Goal: Use online tool/utility: Utilize a website feature to perform a specific function

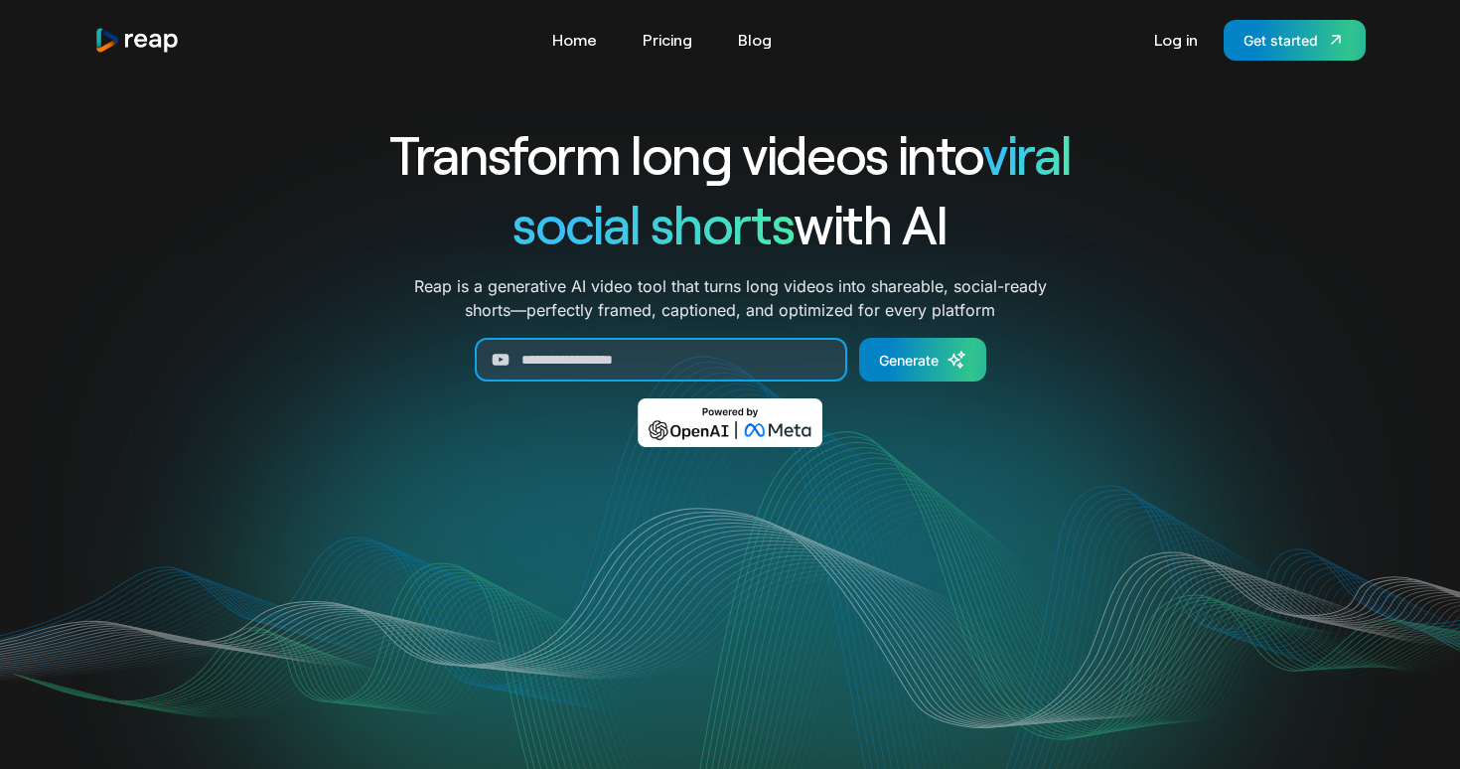
click at [575, 349] on input "Generate Form" at bounding box center [661, 360] width 372 height 44
paste input "**********"
type input "**********"
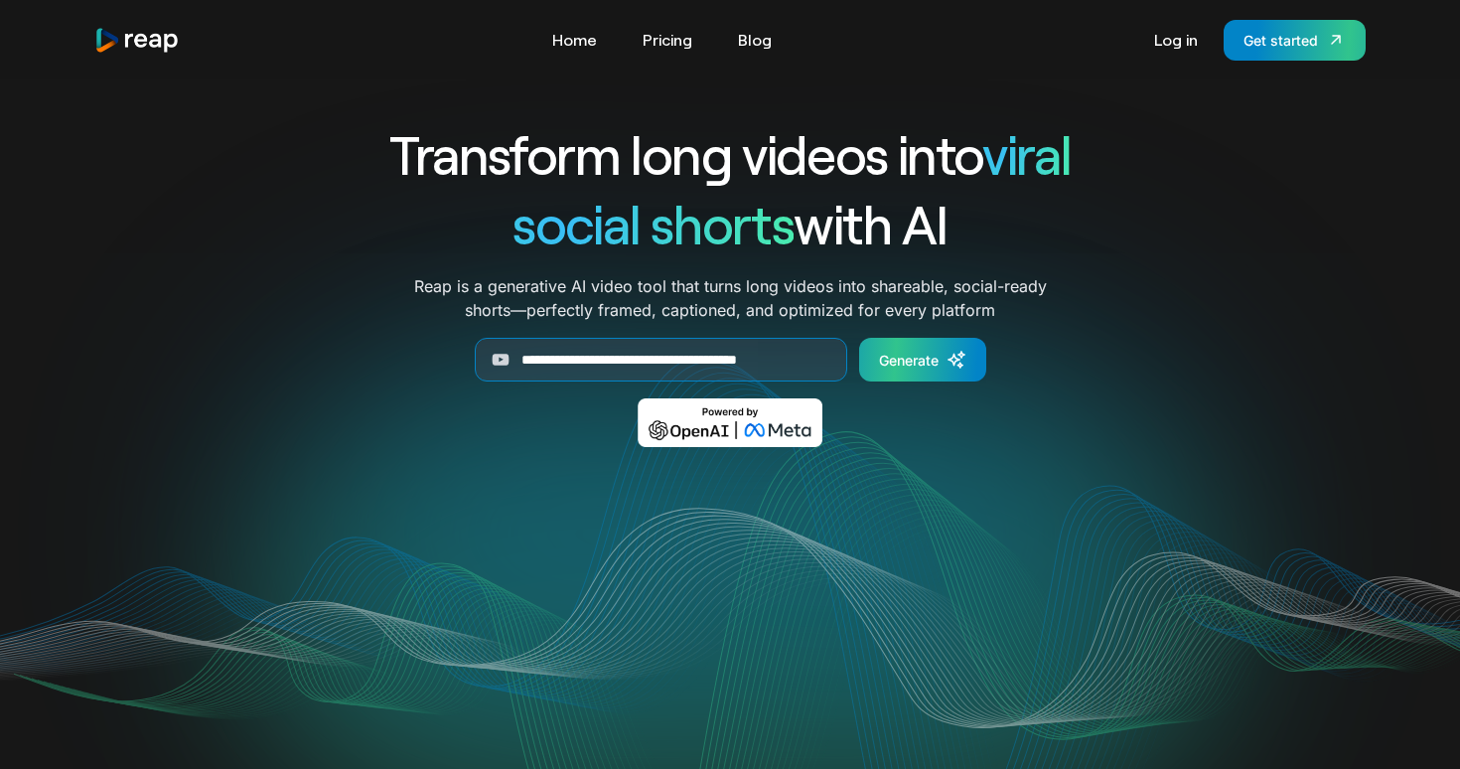
click at [897, 360] on div "Generate" at bounding box center [909, 360] width 60 height 21
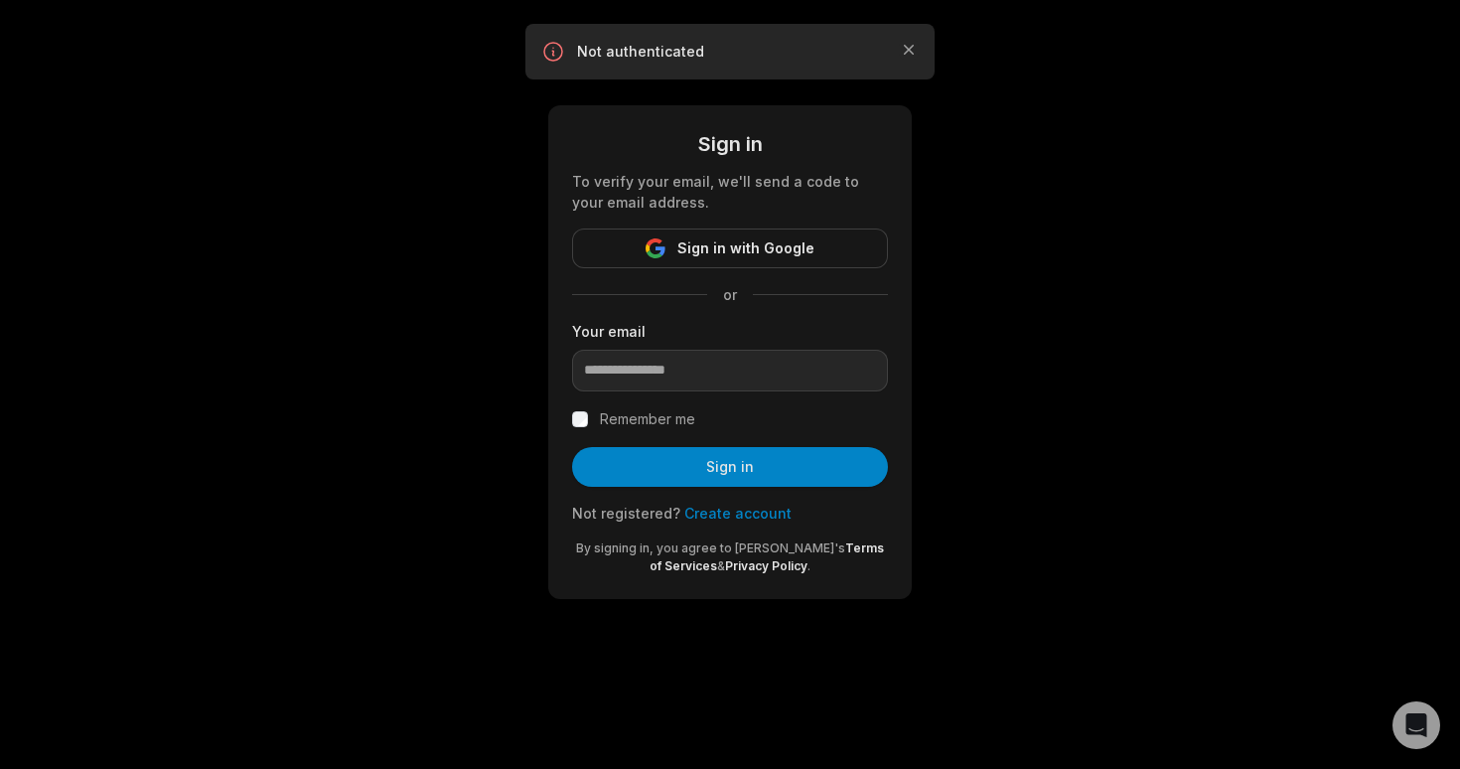
type input "**********"
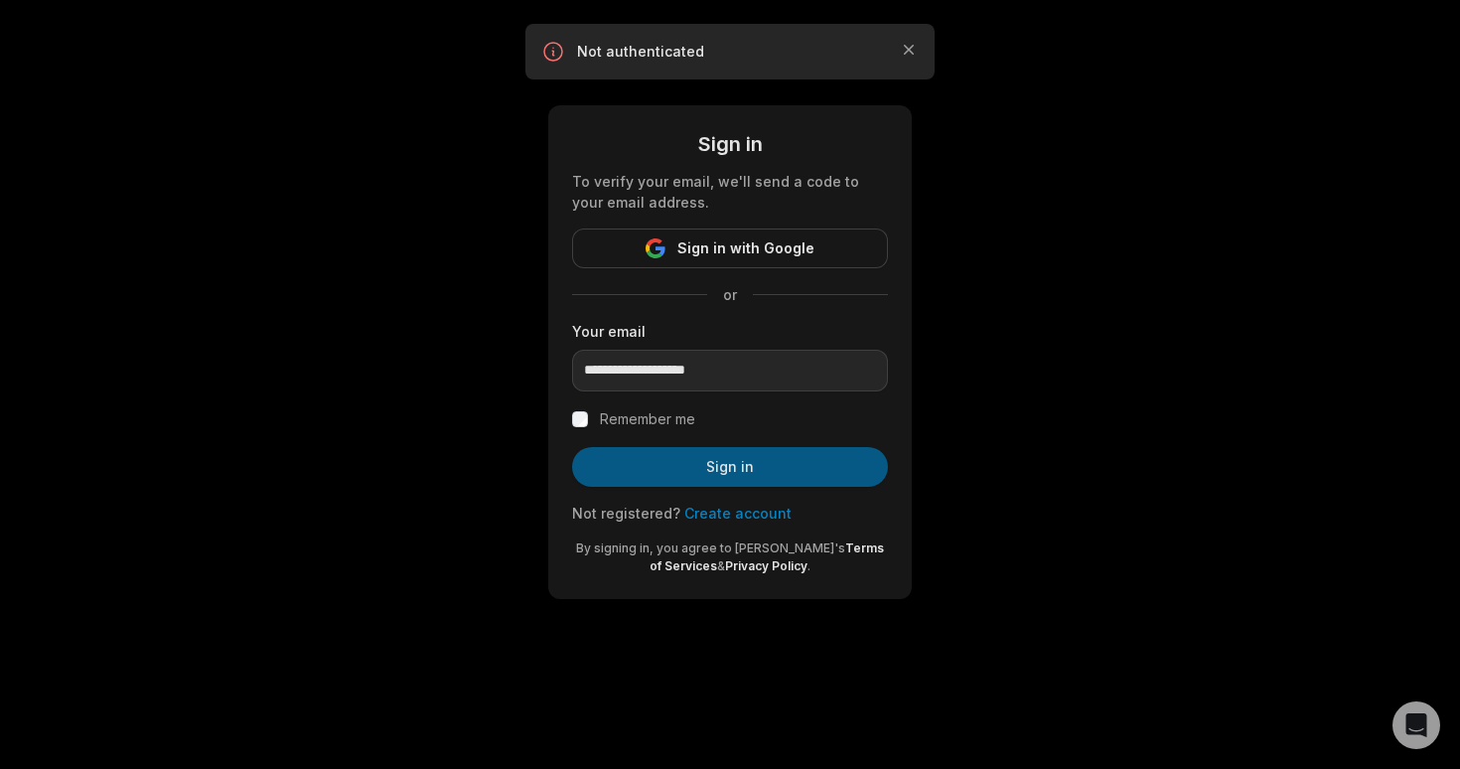
click at [716, 482] on button "Sign in" at bounding box center [730, 467] width 316 height 40
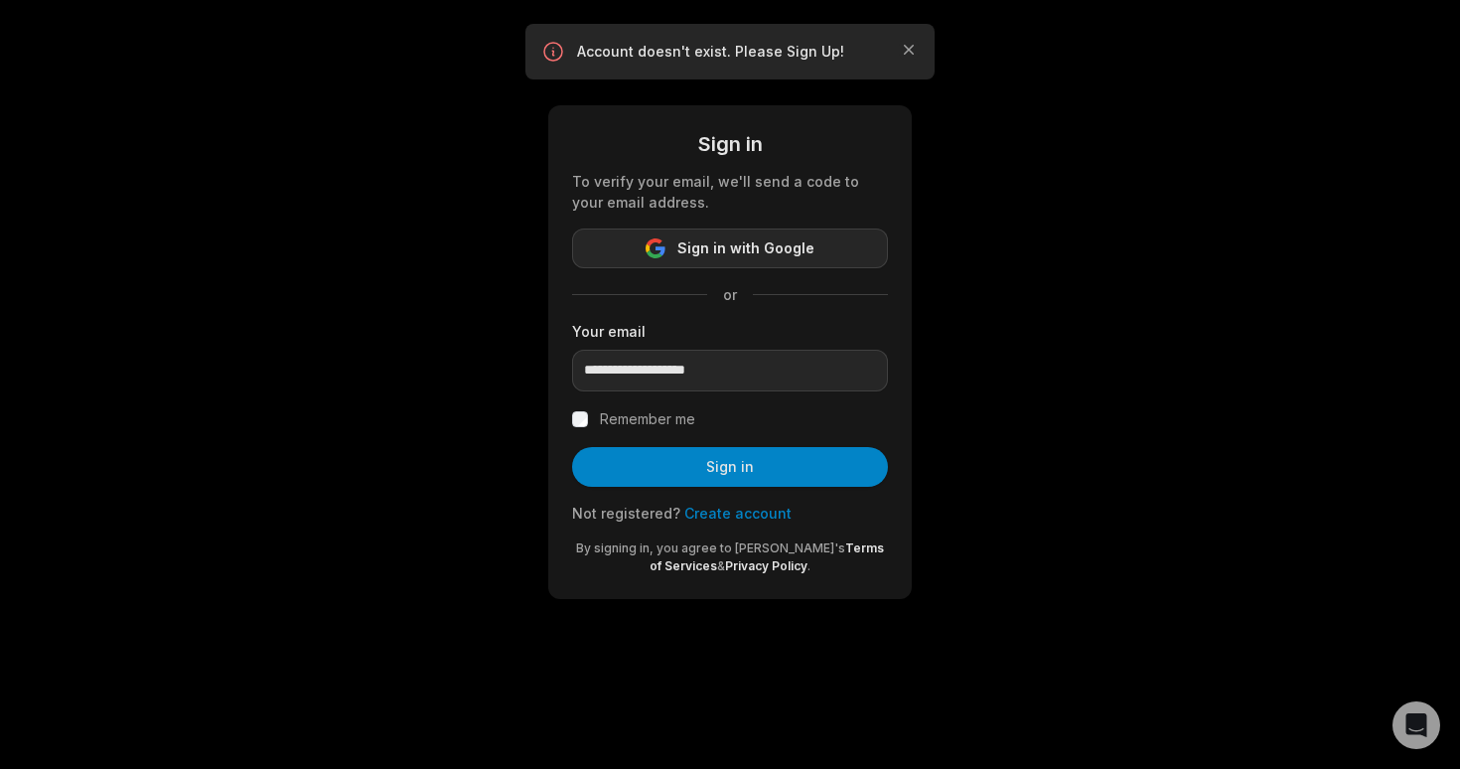
click at [807, 243] on span "Sign in with Google" at bounding box center [745, 248] width 137 height 24
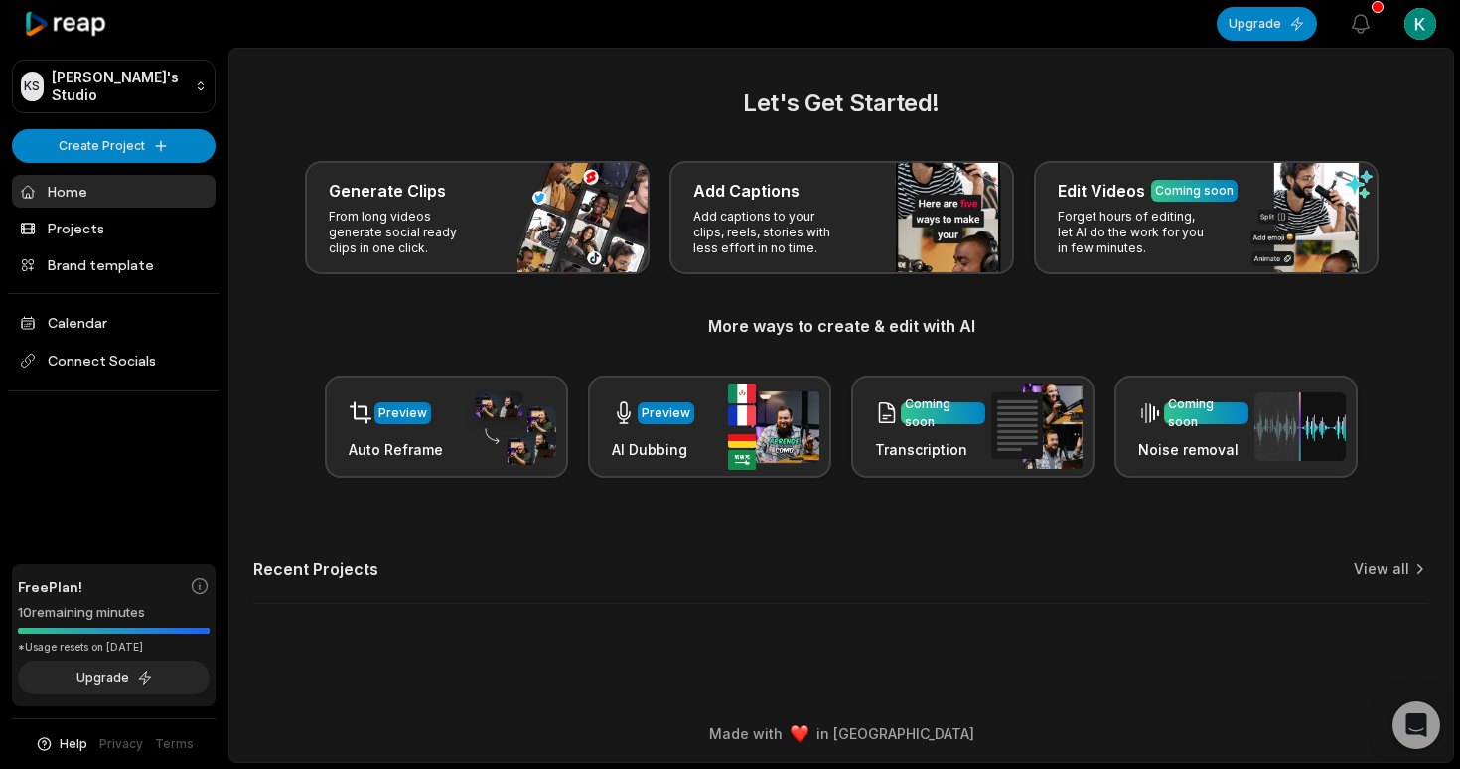
click at [88, 198] on link "Home" at bounding box center [114, 191] width 204 height 33
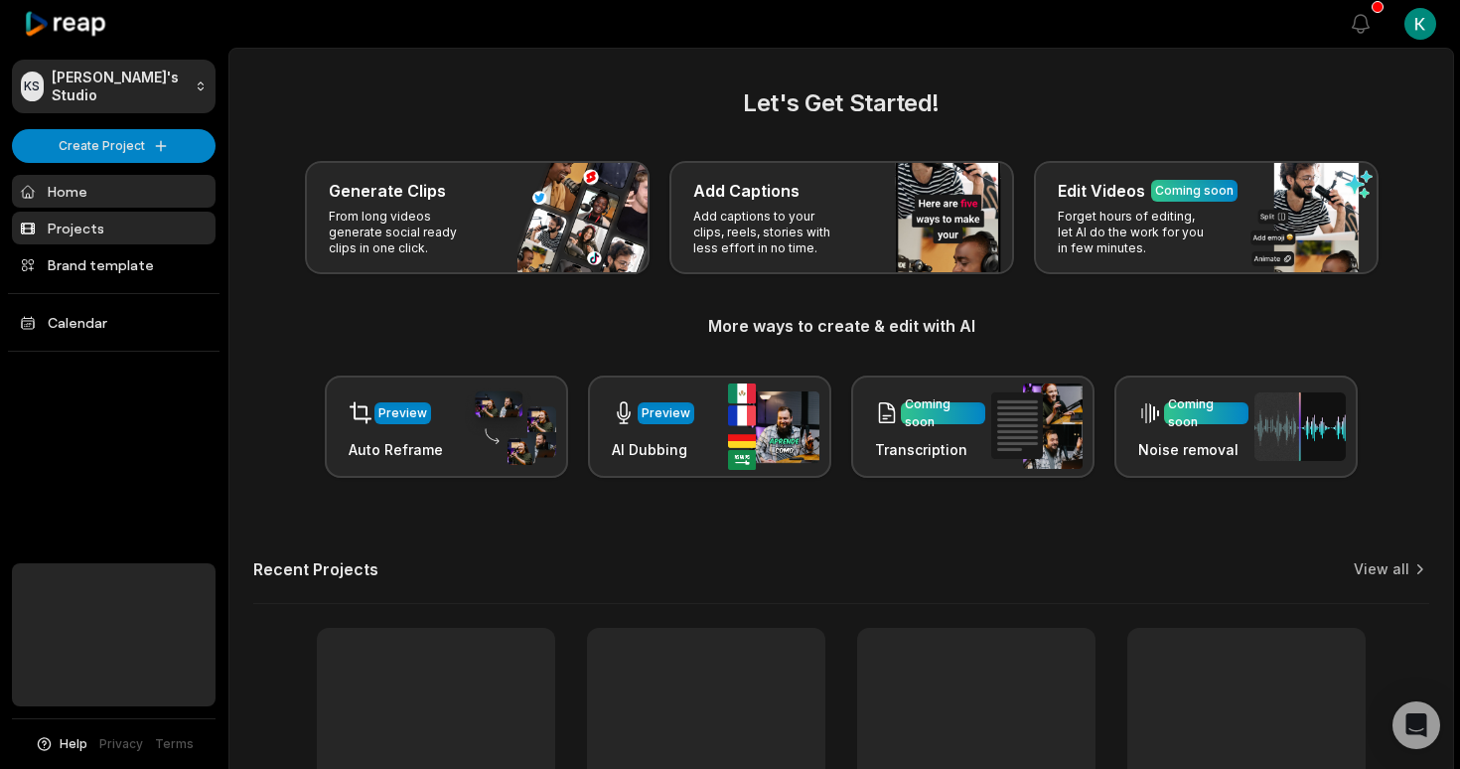
click at [119, 227] on link "Projects" at bounding box center [114, 228] width 204 height 33
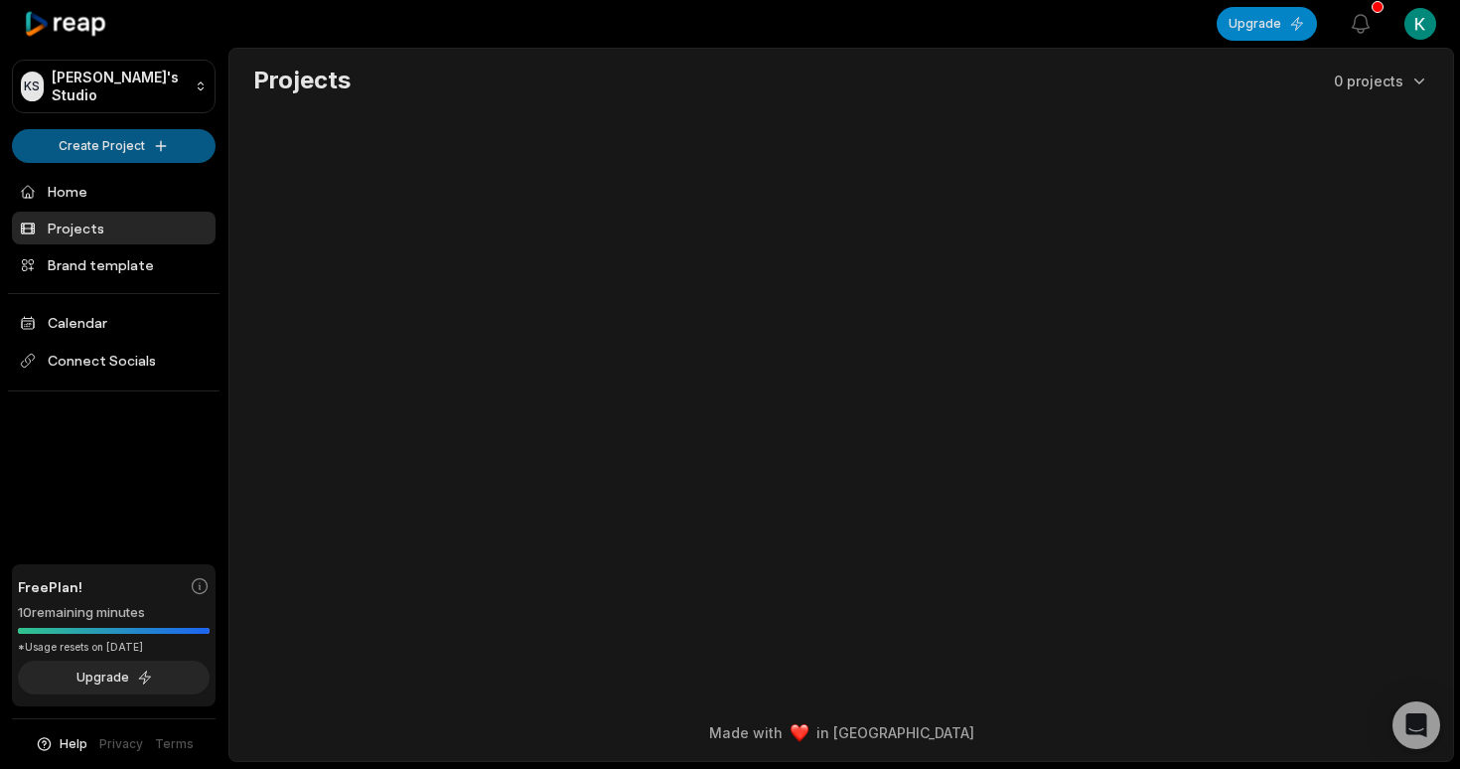
click at [135, 141] on html "KS [PERSON_NAME]'s Studio Create Project Home Projects Brand template Calendar …" at bounding box center [730, 384] width 1460 height 769
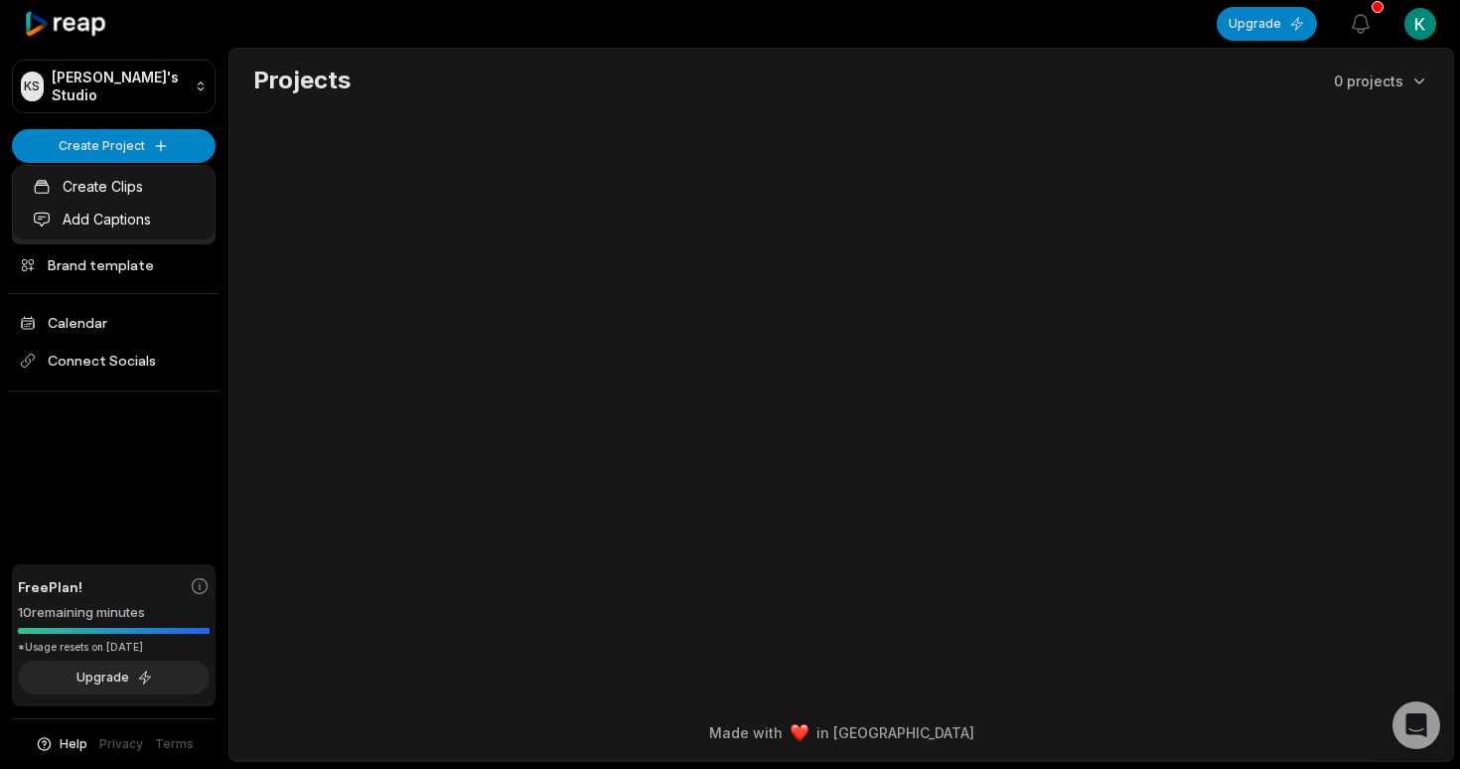
click at [343, 173] on html "KS [PERSON_NAME]'s Studio Create Project Home Projects Brand template Calendar …" at bounding box center [730, 384] width 1460 height 769
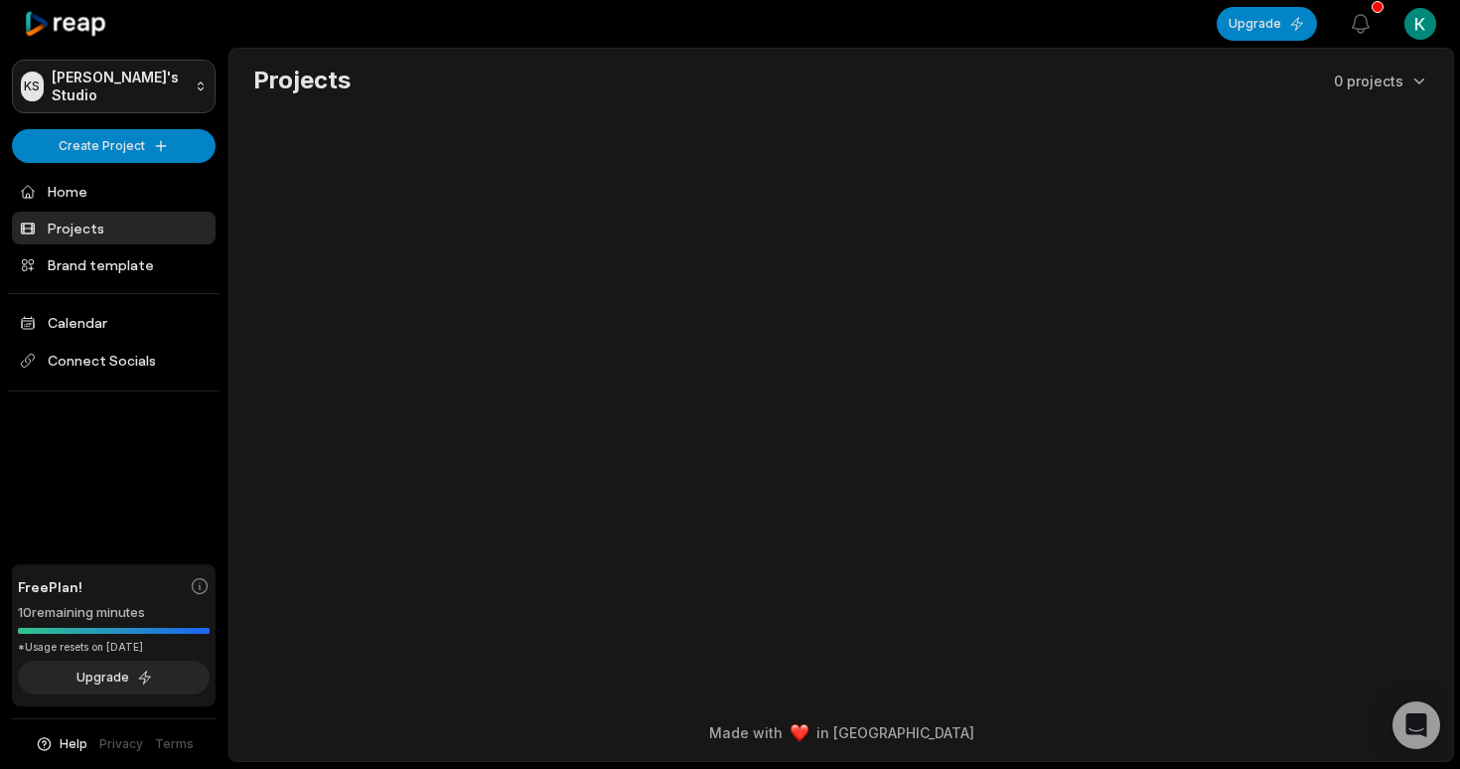
click at [113, 71] on html "KS Ken's Studio Create Project Home Projects Brand template Calendar Connect So…" at bounding box center [730, 384] width 1460 height 769
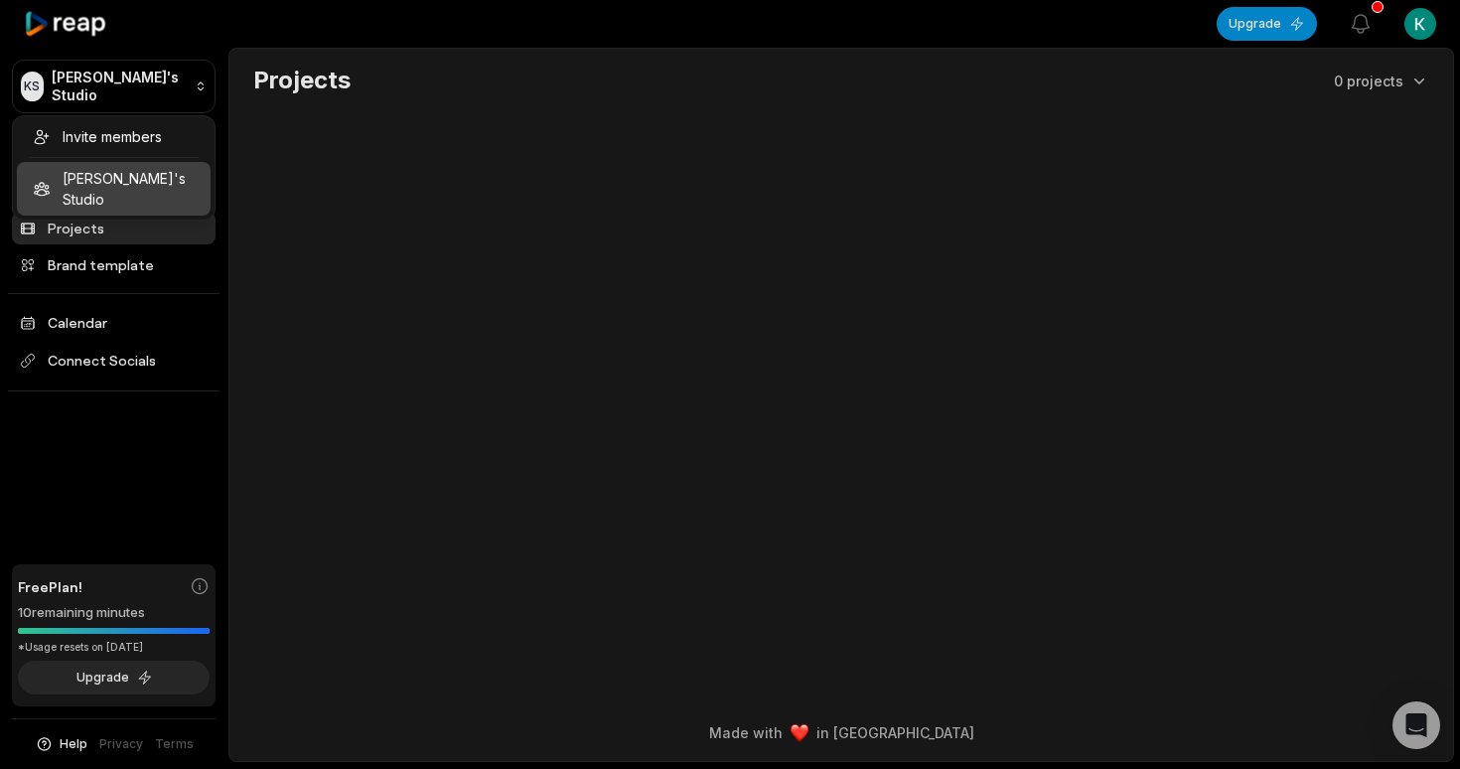
click at [97, 186] on div "Invite members Ken's Studio" at bounding box center [114, 167] width 204 height 105
click at [82, 348] on html "KS Ken's Studio Create Project Home Projects Brand template Calendar Connect So…" at bounding box center [730, 384] width 1460 height 769
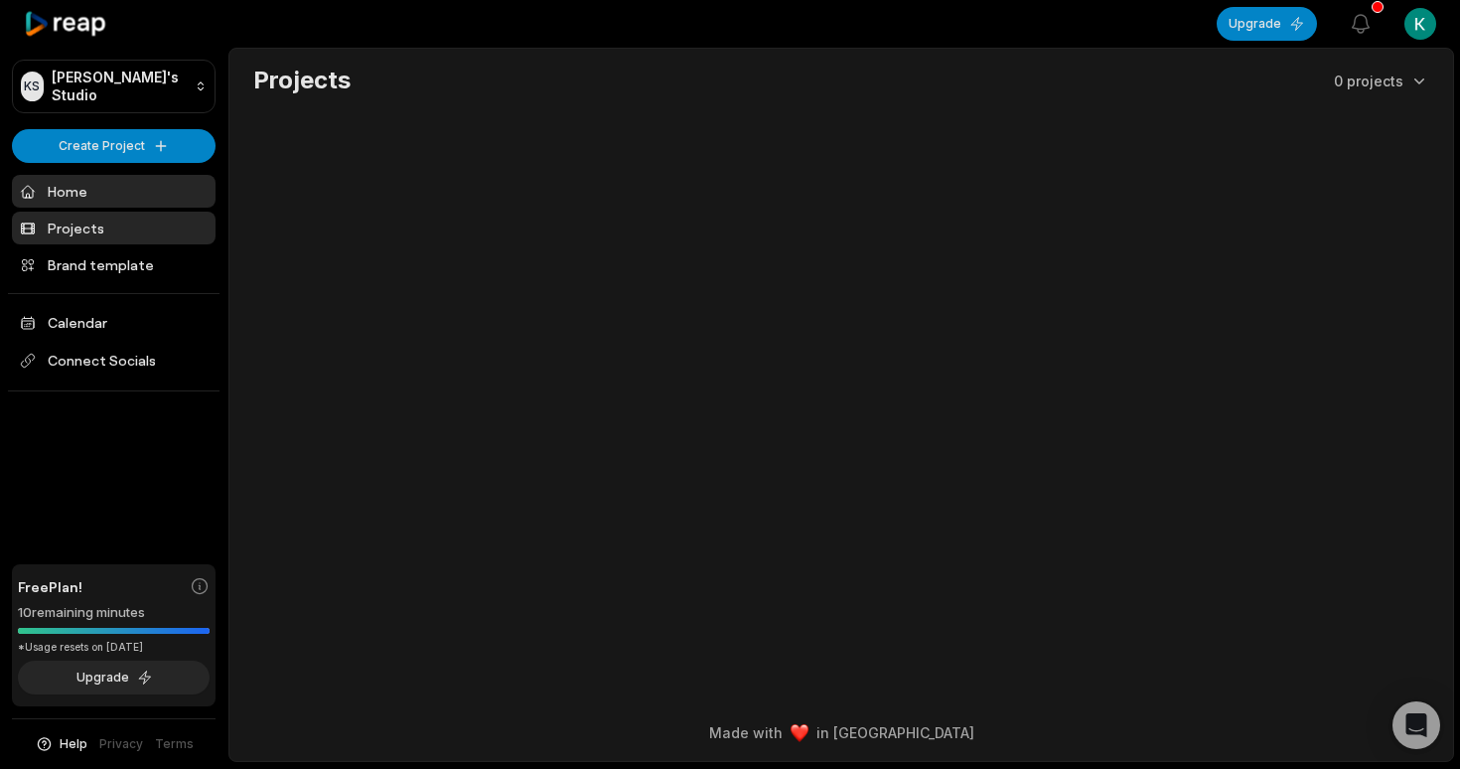
click at [114, 193] on link "Home" at bounding box center [114, 191] width 204 height 33
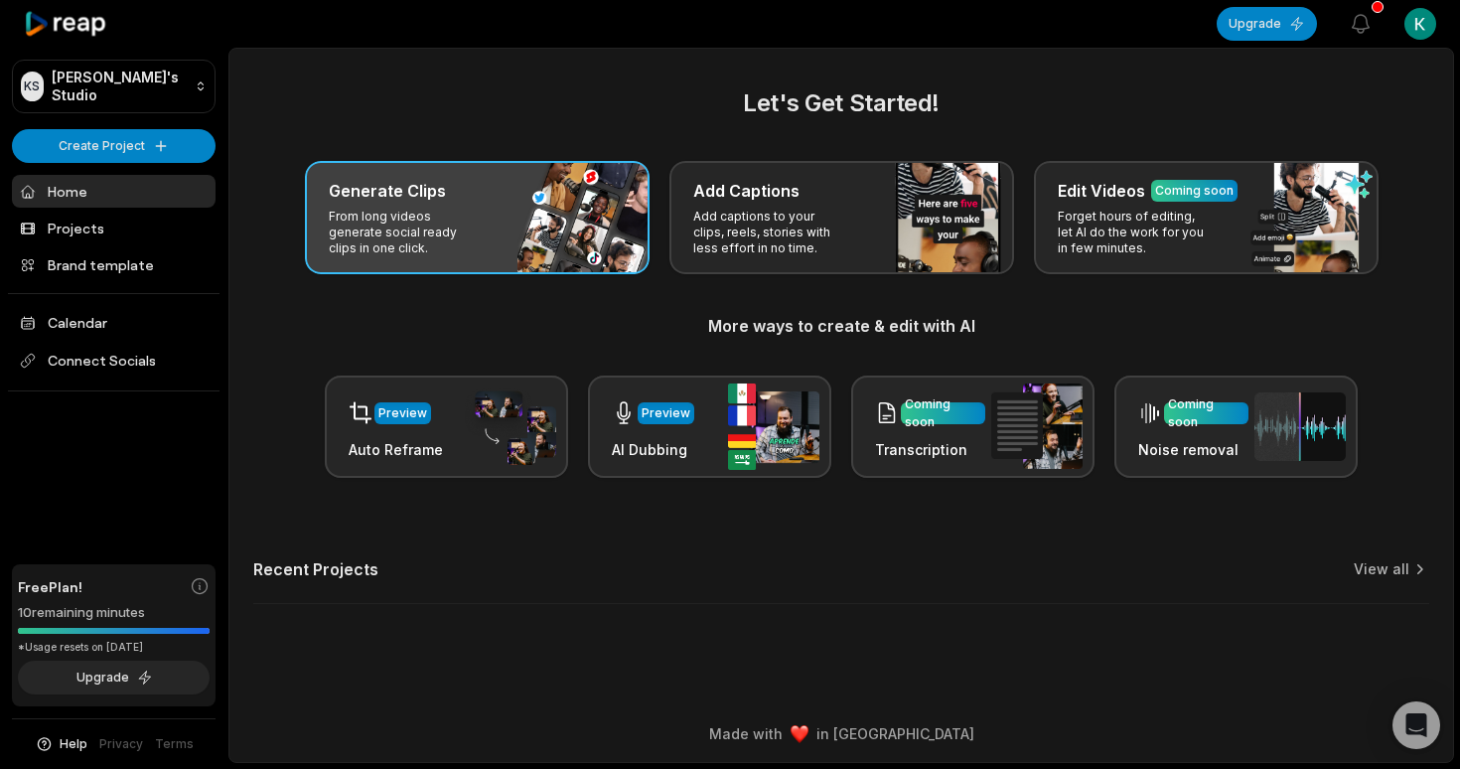
click at [522, 216] on div "Generate Clips From long videos generate social ready clips in one click." at bounding box center [477, 217] width 345 height 113
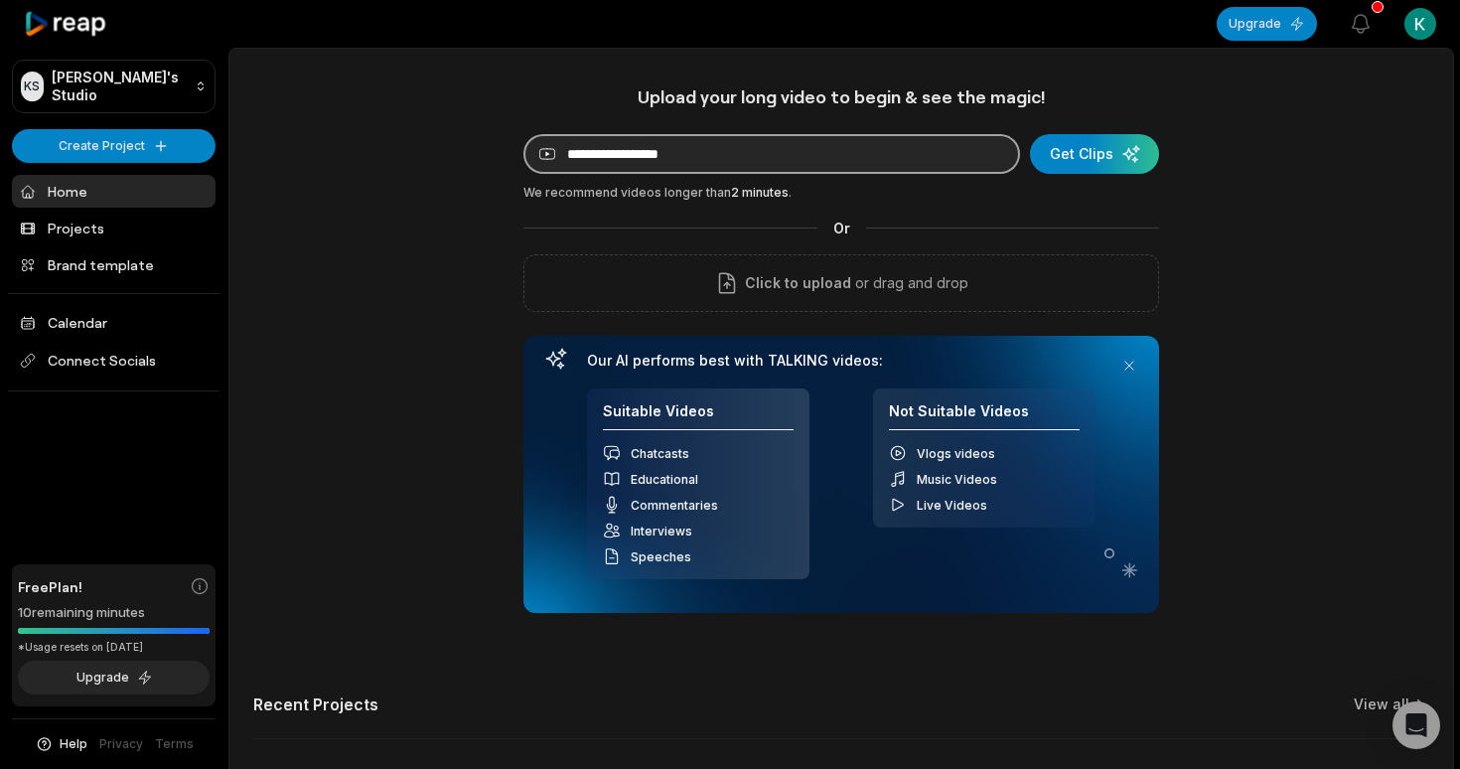
click at [653, 151] on input at bounding box center [771, 154] width 497 height 40
paste input "**********"
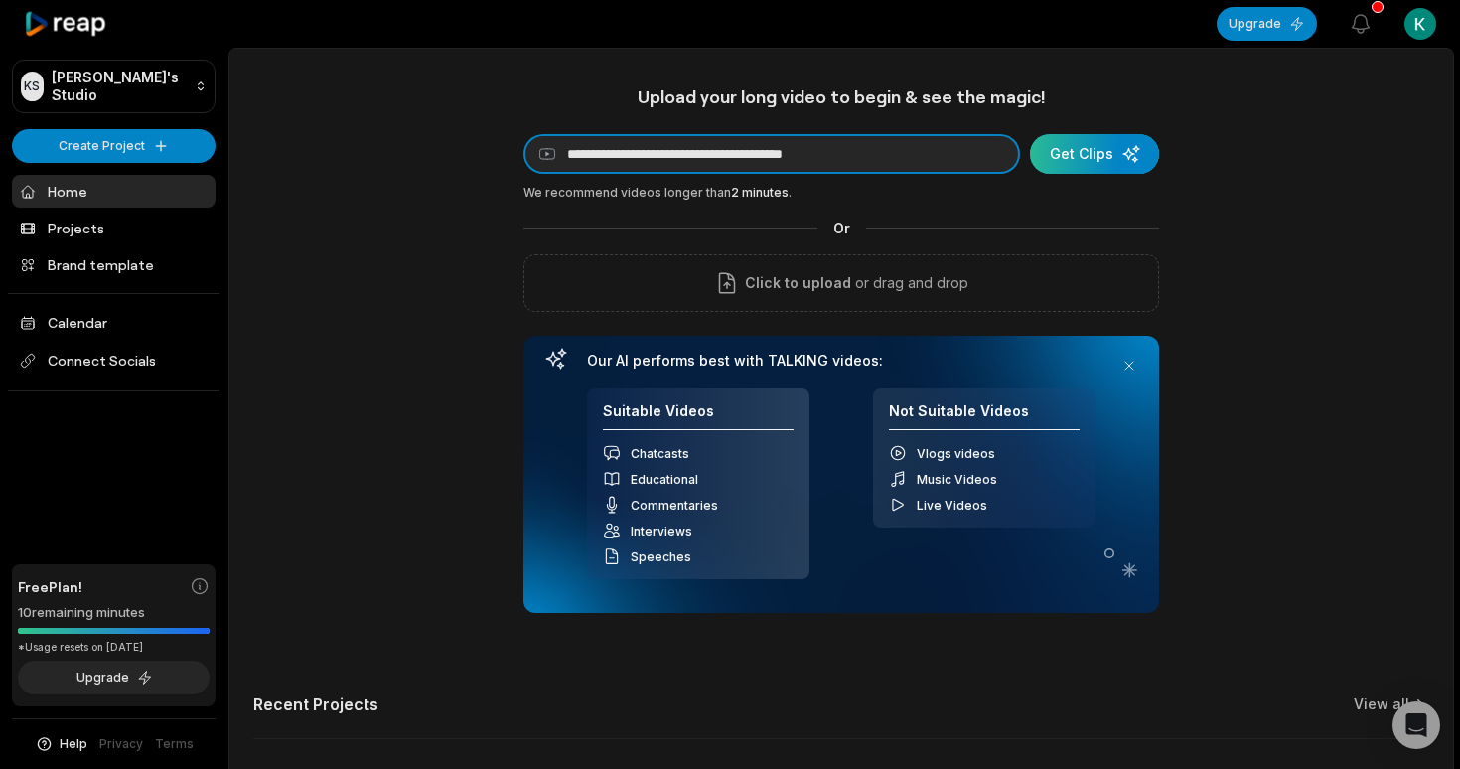
type input "**********"
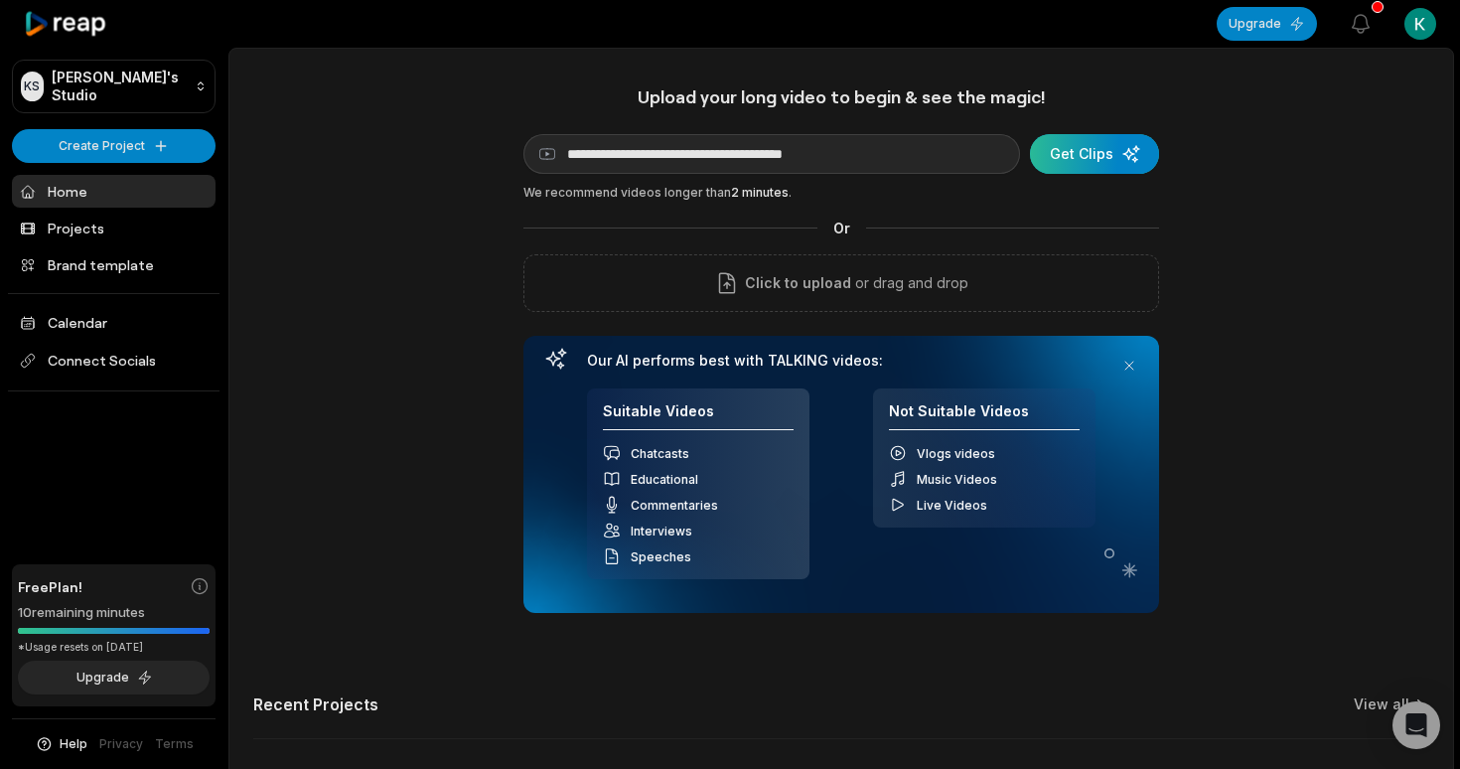
click at [1121, 154] on div "submit" at bounding box center [1094, 154] width 129 height 40
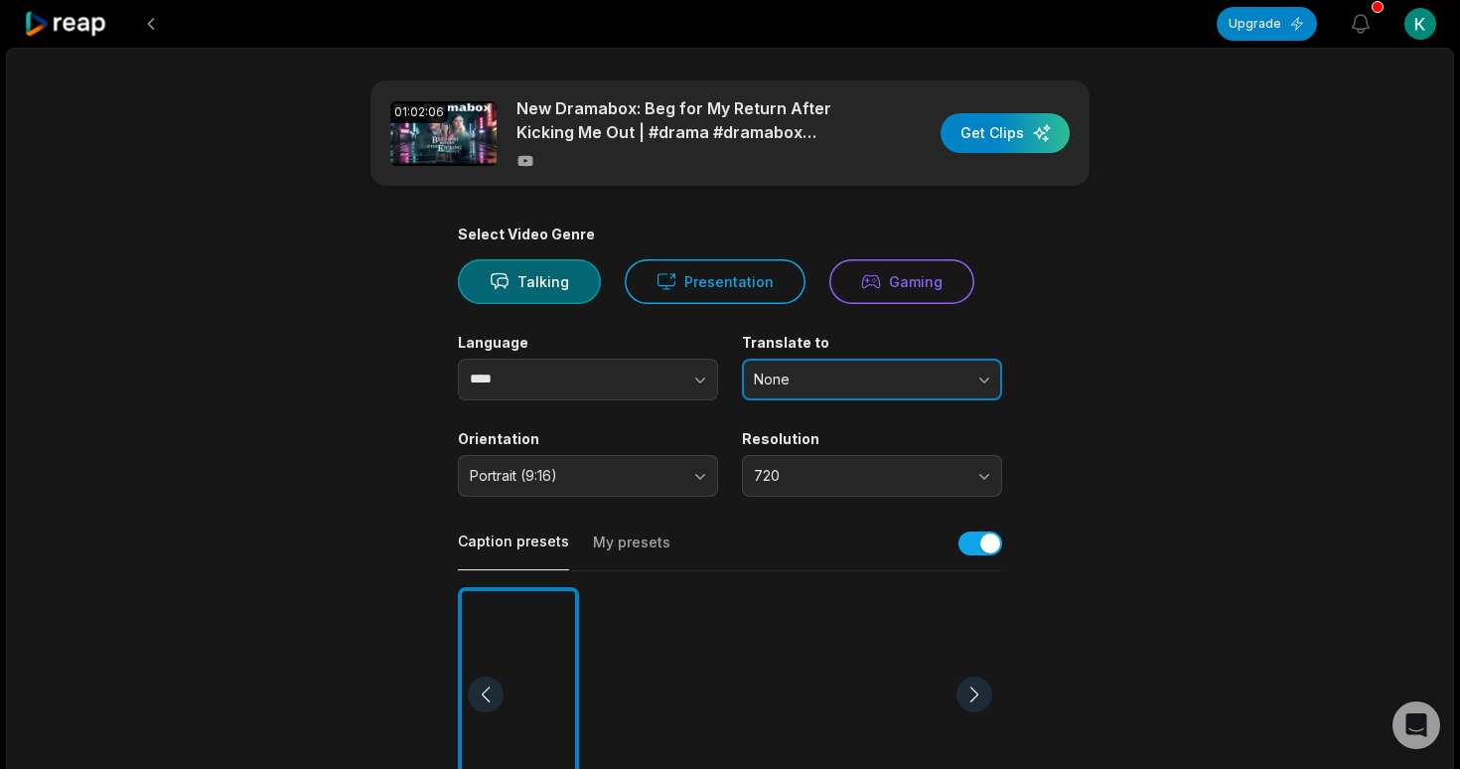
click at [768, 359] on button "None" at bounding box center [872, 380] width 260 height 42
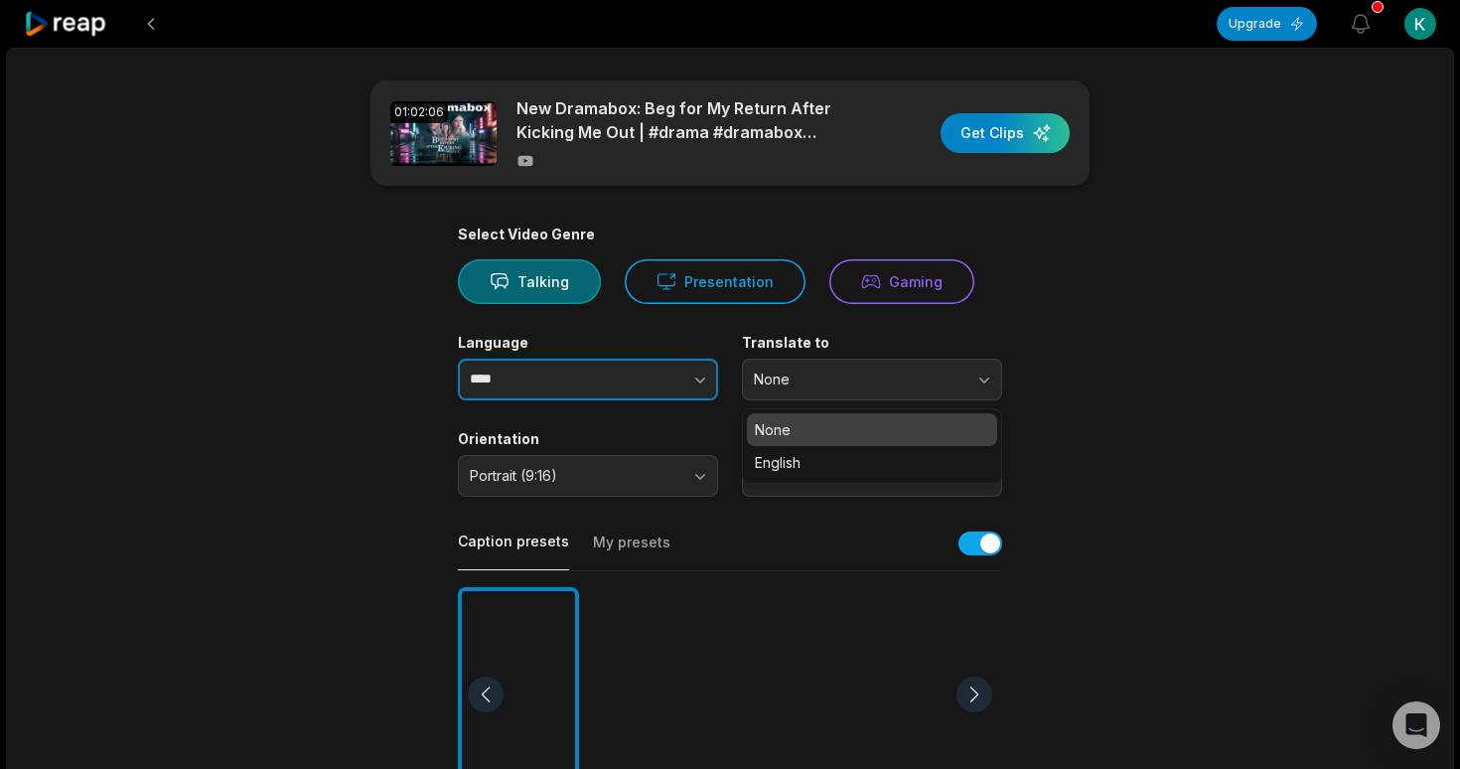
click at [685, 383] on button "button" at bounding box center [661, 380] width 113 height 42
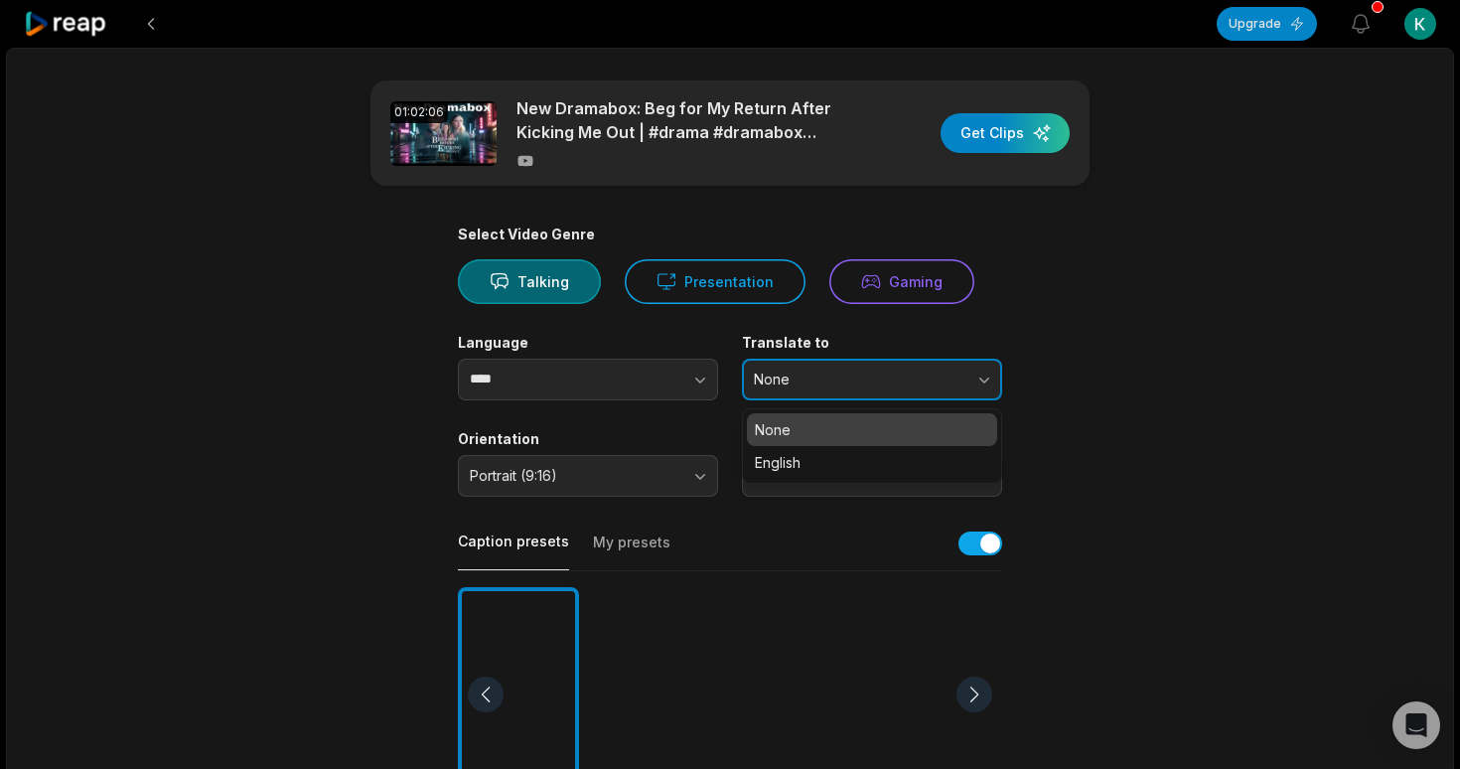
type input "****"
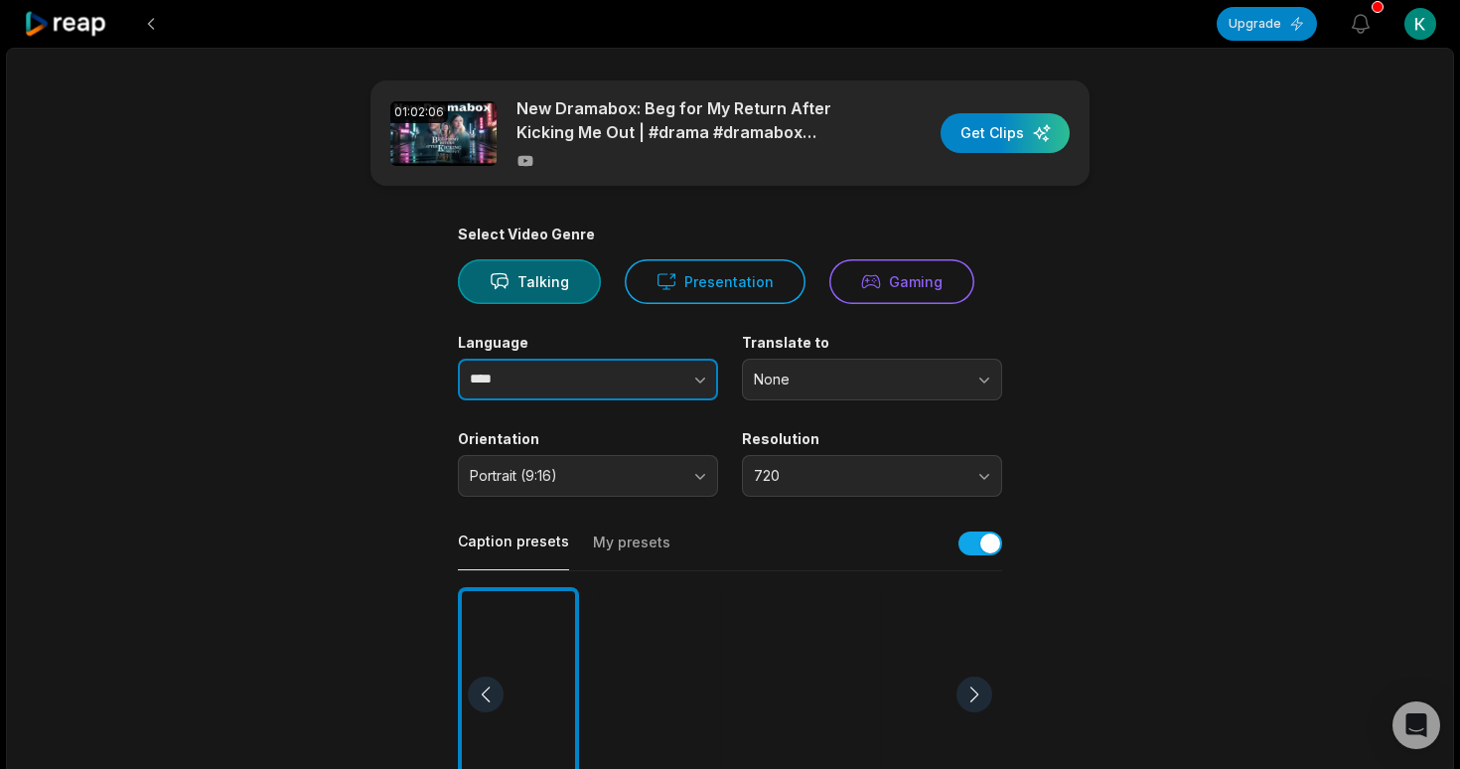
click at [685, 383] on button "button" at bounding box center [661, 380] width 113 height 42
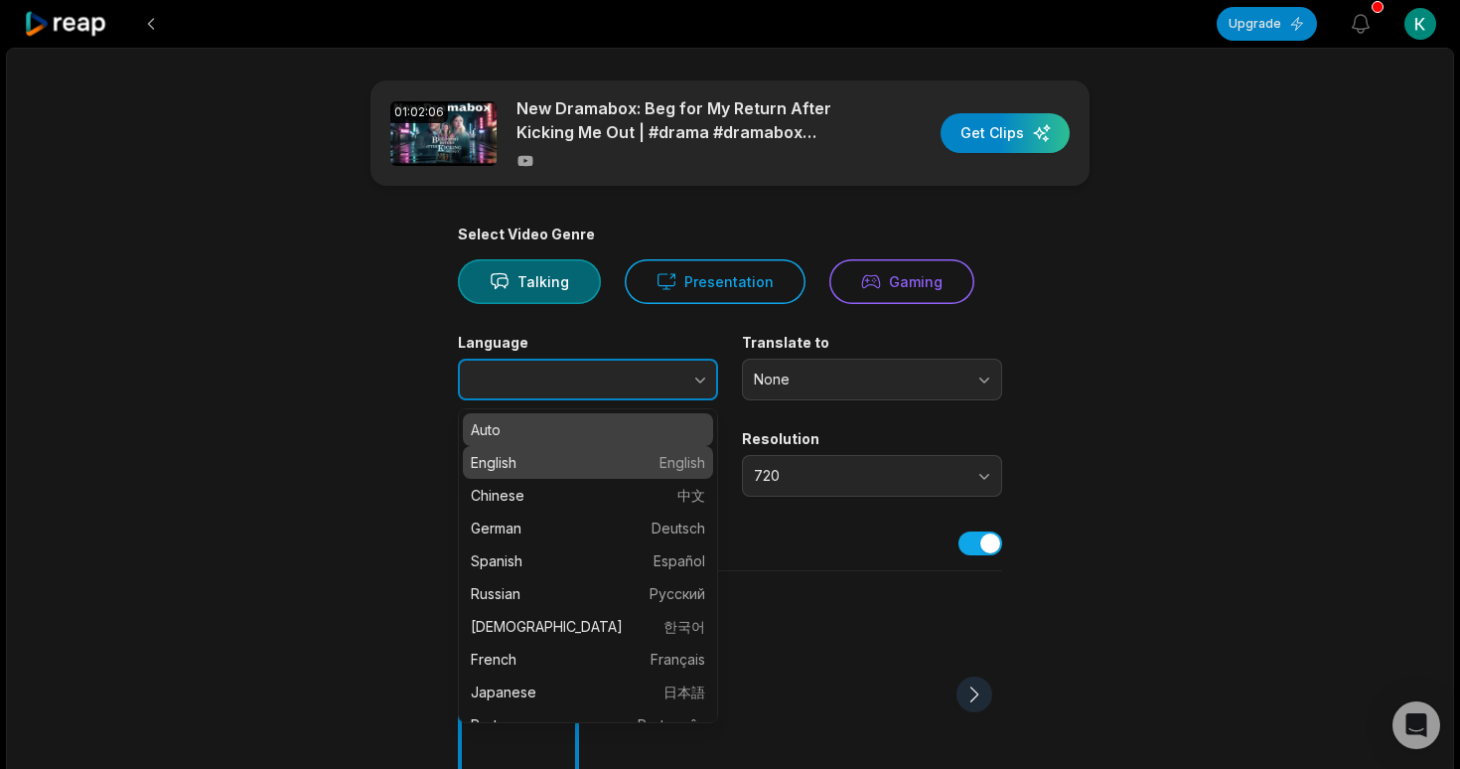
type input "*******"
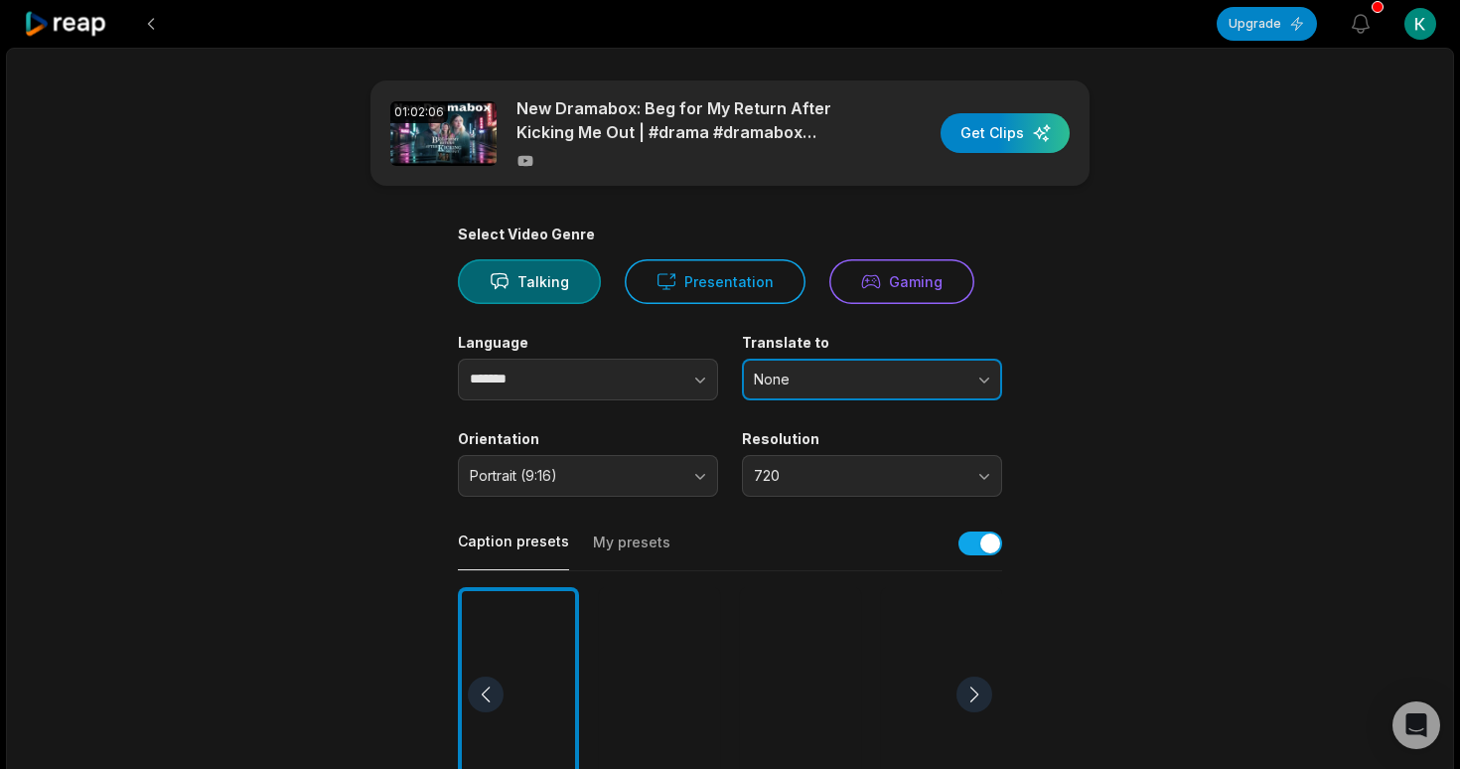
click at [829, 377] on span "None" at bounding box center [858, 379] width 209 height 18
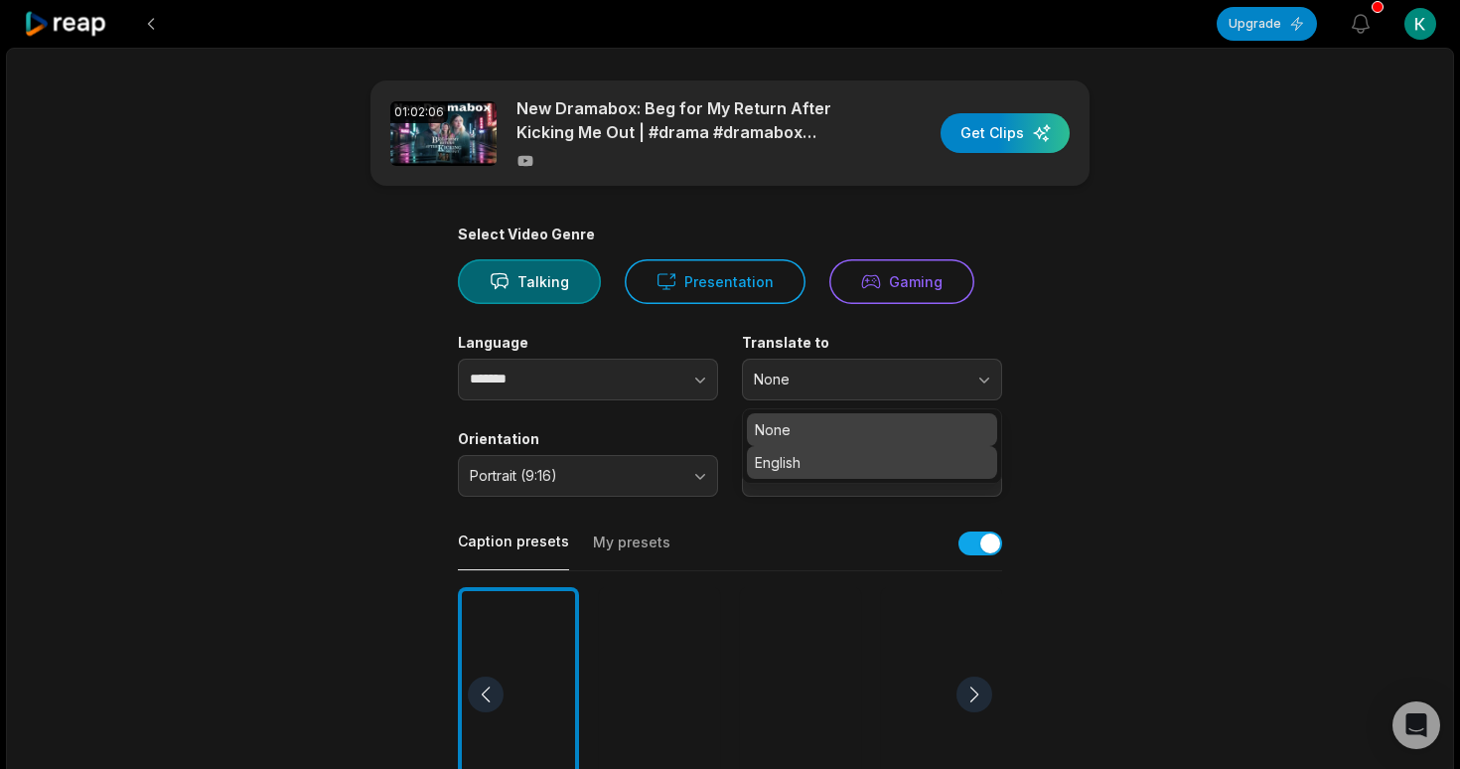
click at [809, 459] on p "English" at bounding box center [872, 462] width 234 height 21
click at [657, 684] on div at bounding box center [659, 694] width 121 height 215
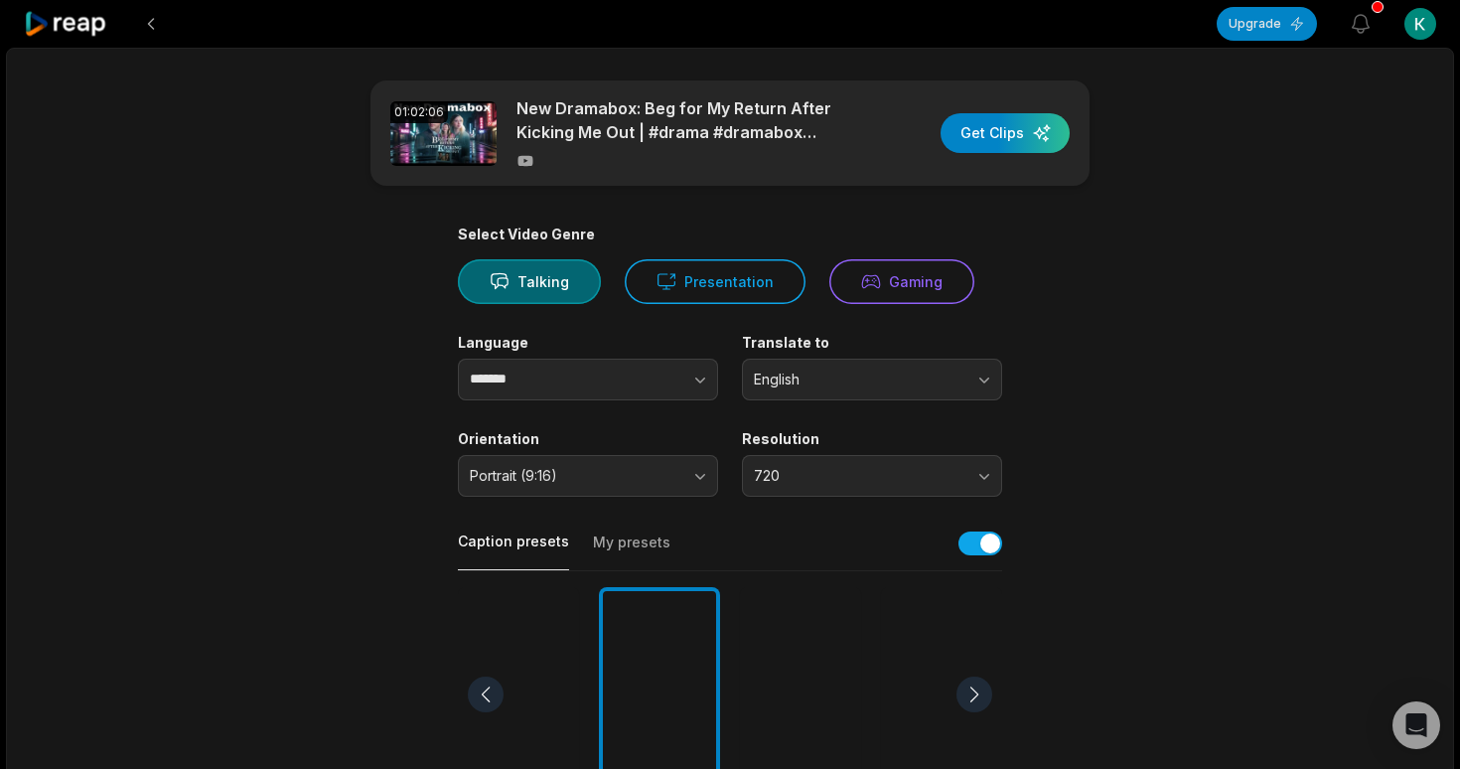
click at [830, 677] on div at bounding box center [800, 694] width 121 height 215
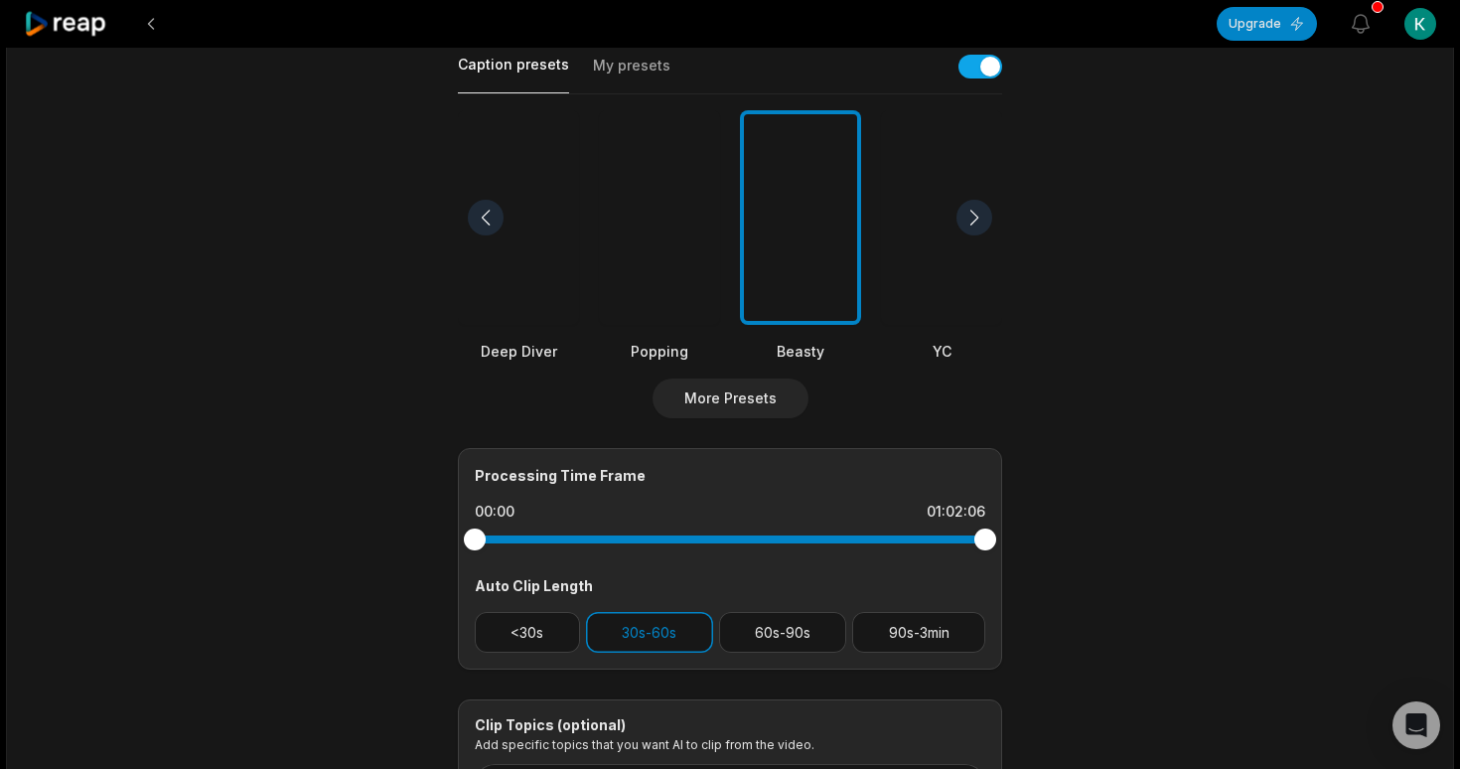
scroll to position [516, 0]
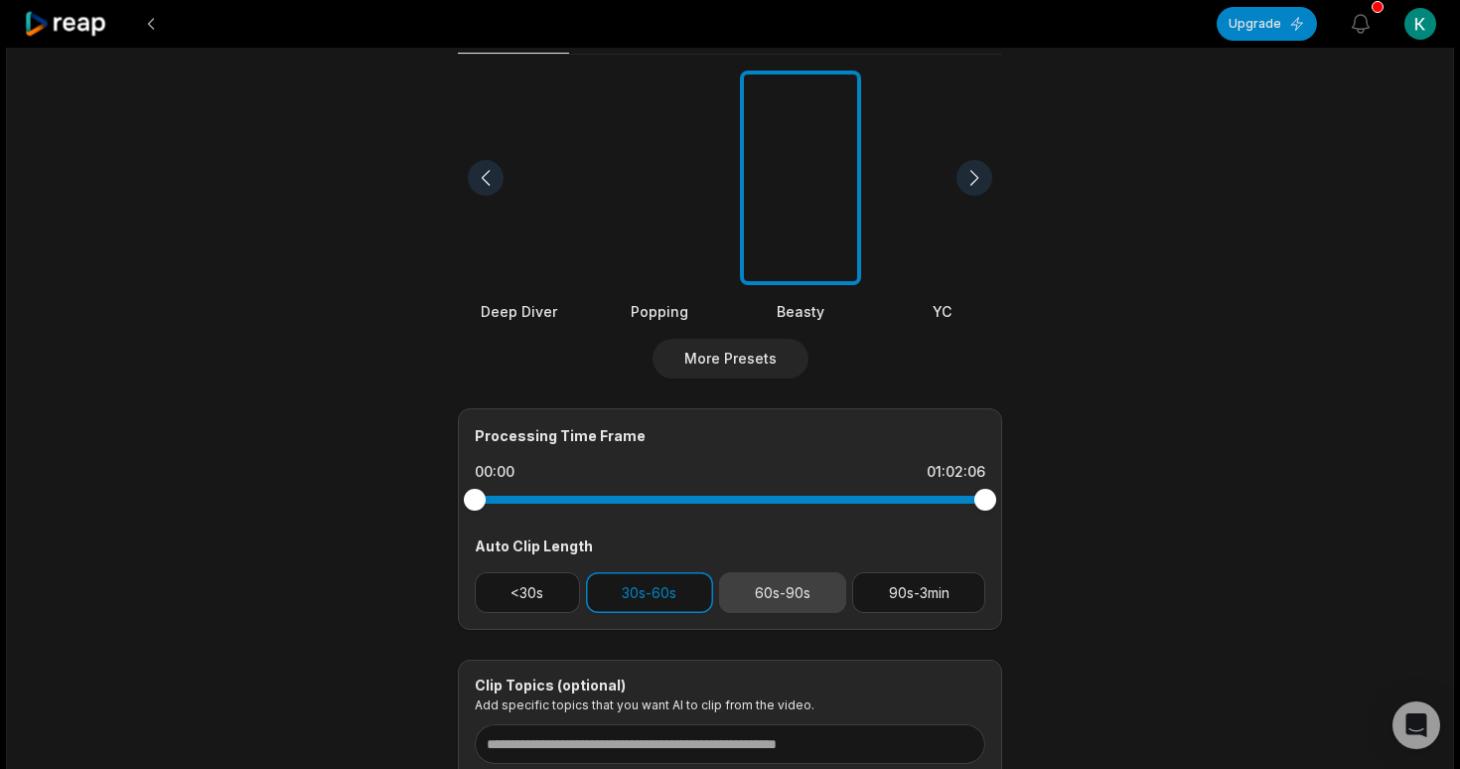
click at [792, 594] on button "60s-90s" at bounding box center [783, 592] width 128 height 41
click at [651, 602] on button "30s-60s" at bounding box center [649, 592] width 127 height 41
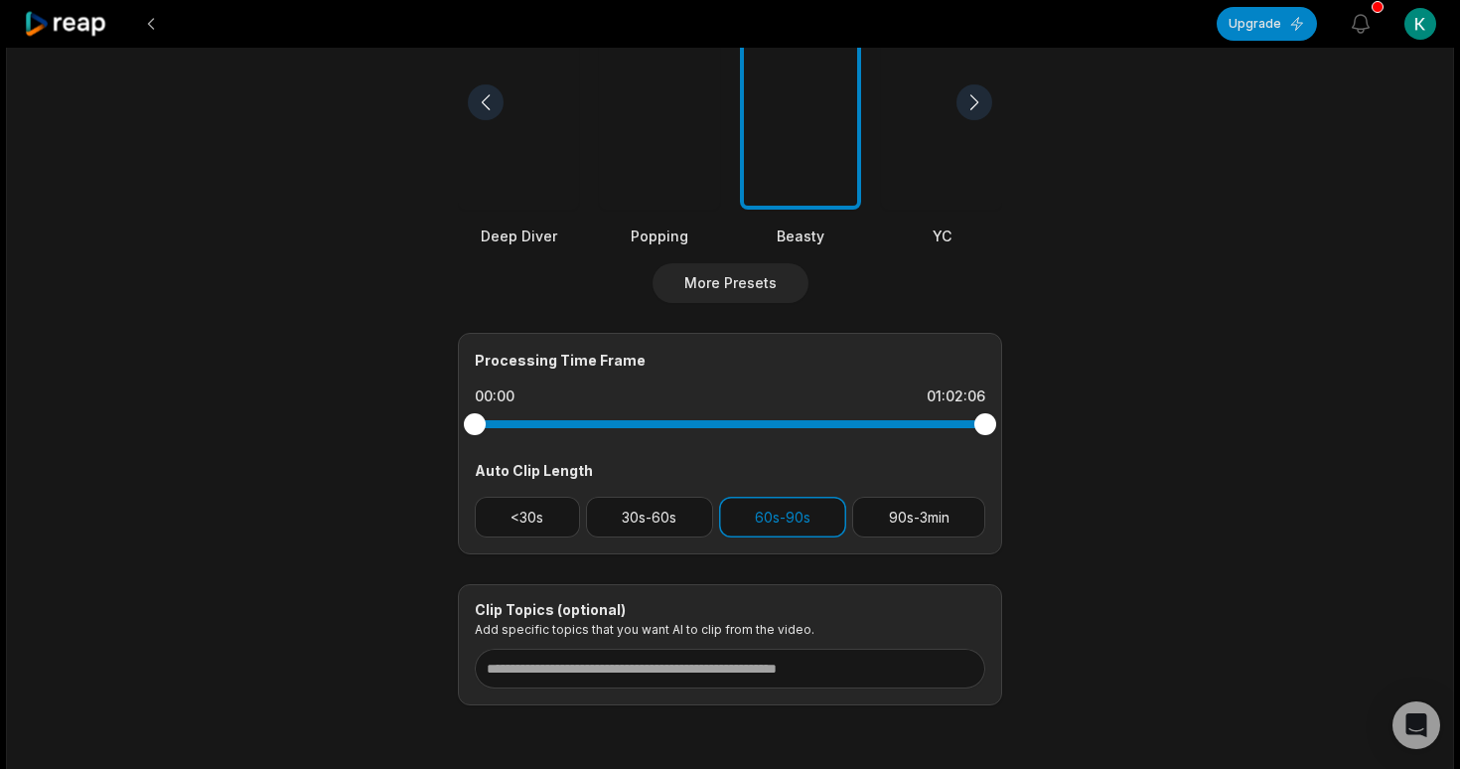
scroll to position [596, 0]
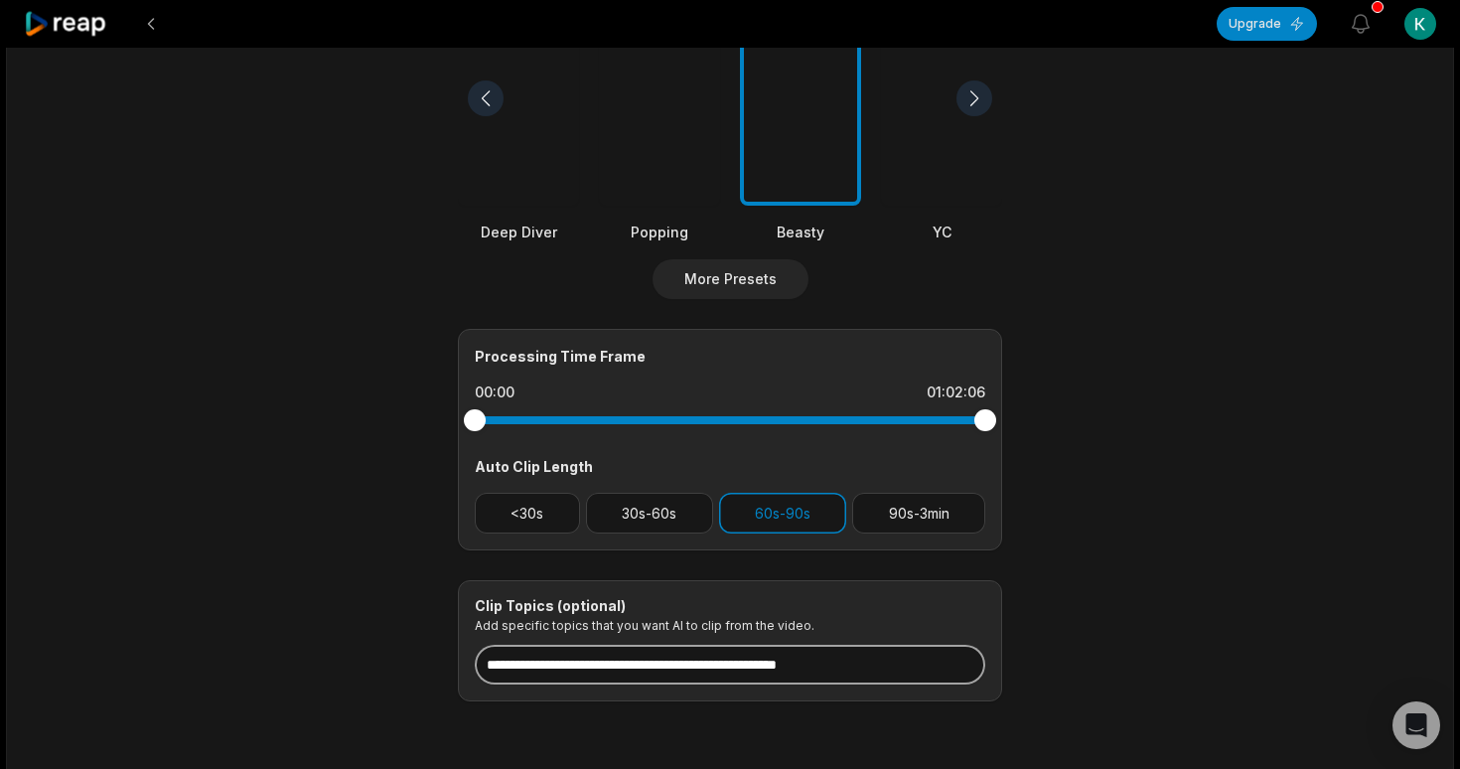
click at [861, 661] on input at bounding box center [730, 665] width 510 height 40
click at [861, 661] on input "**********" at bounding box center [730, 665] width 510 height 40
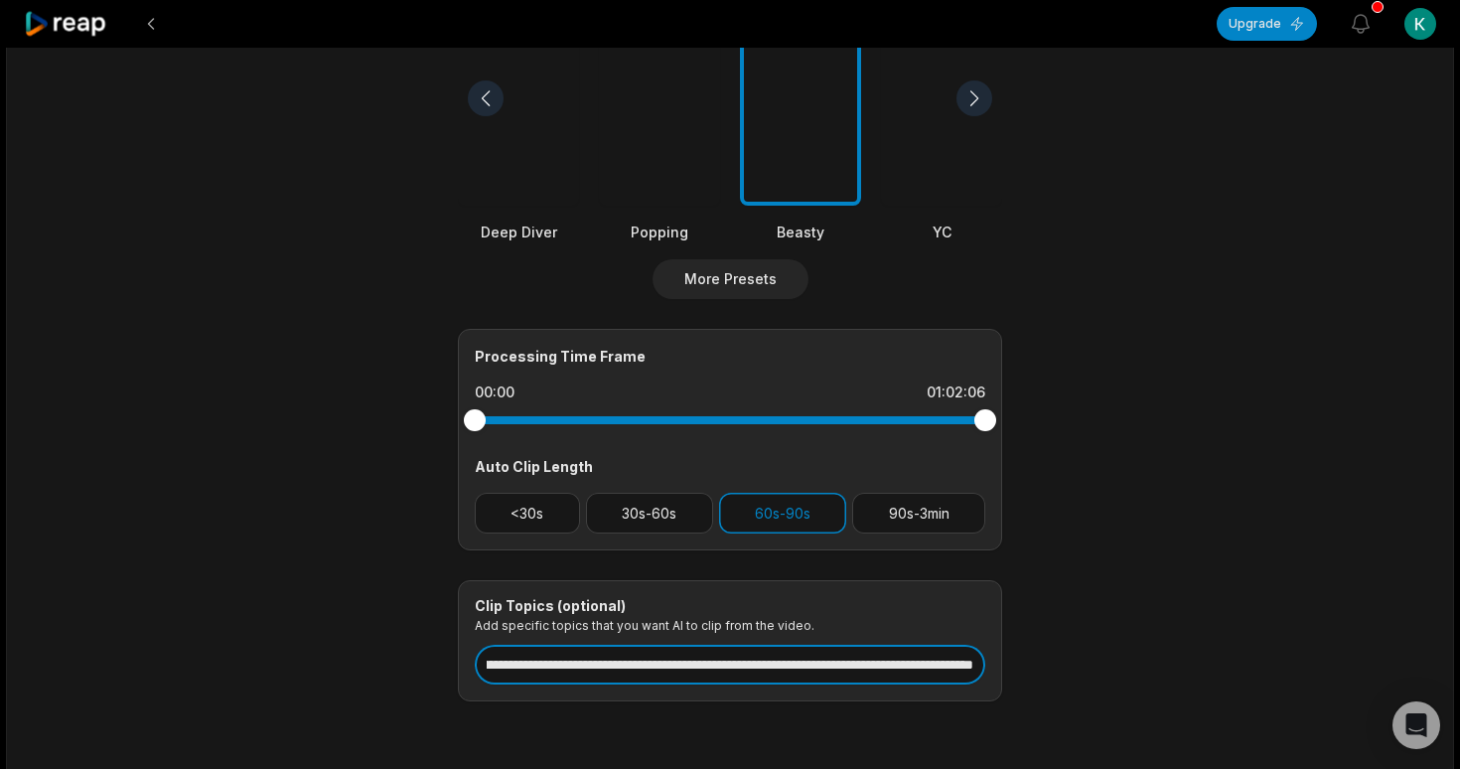
type input "**********"
click at [1165, 503] on main "**********" at bounding box center [729, 93] width 961 height 1217
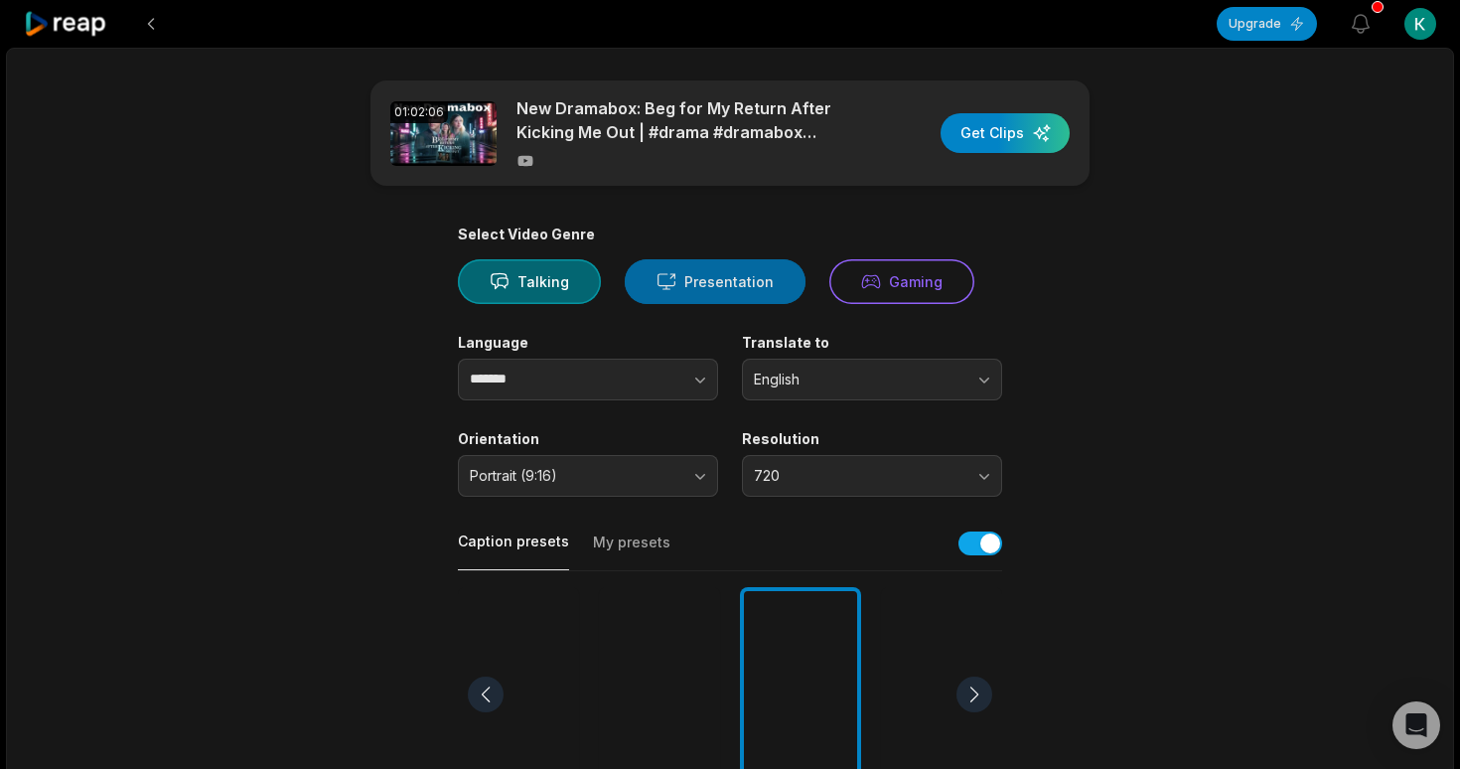
click at [704, 282] on button "Presentation" at bounding box center [715, 281] width 181 height 45
click at [1002, 123] on div "button" at bounding box center [1004, 133] width 129 height 40
click at [1005, 133] on div "button" at bounding box center [1004, 133] width 129 height 40
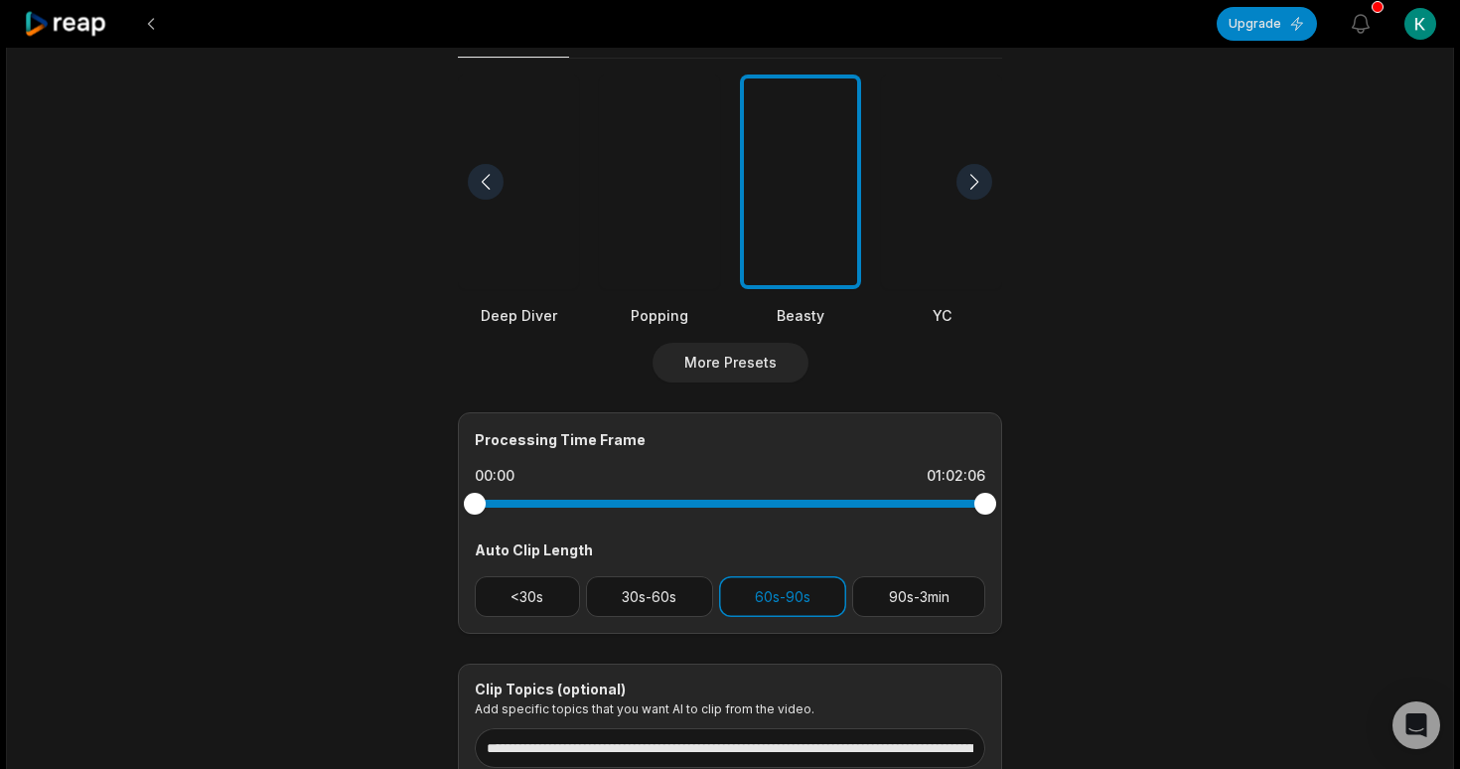
scroll to position [516, 0]
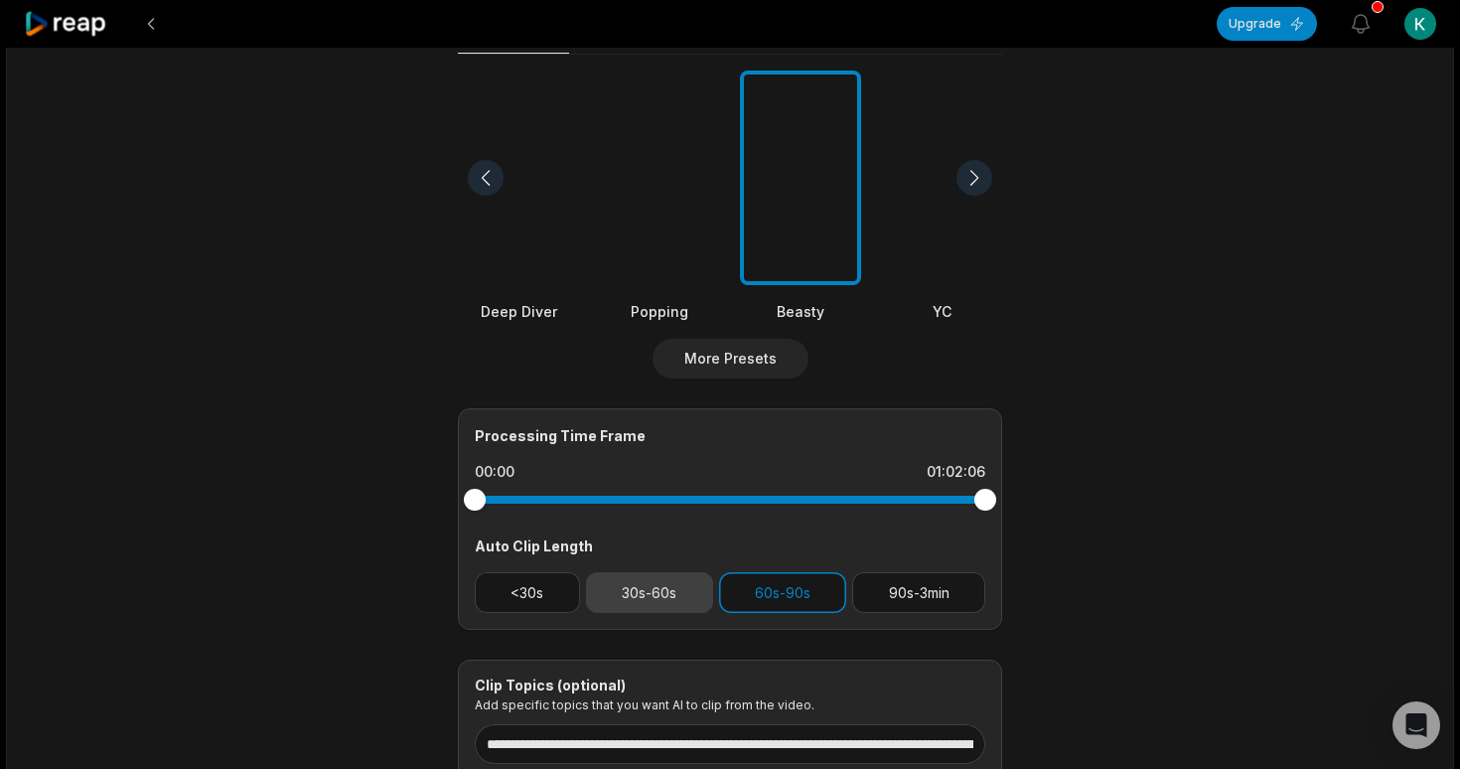
click at [631, 594] on button "30s-60s" at bounding box center [649, 592] width 127 height 41
click at [820, 583] on button "60s-90s" at bounding box center [783, 592] width 128 height 41
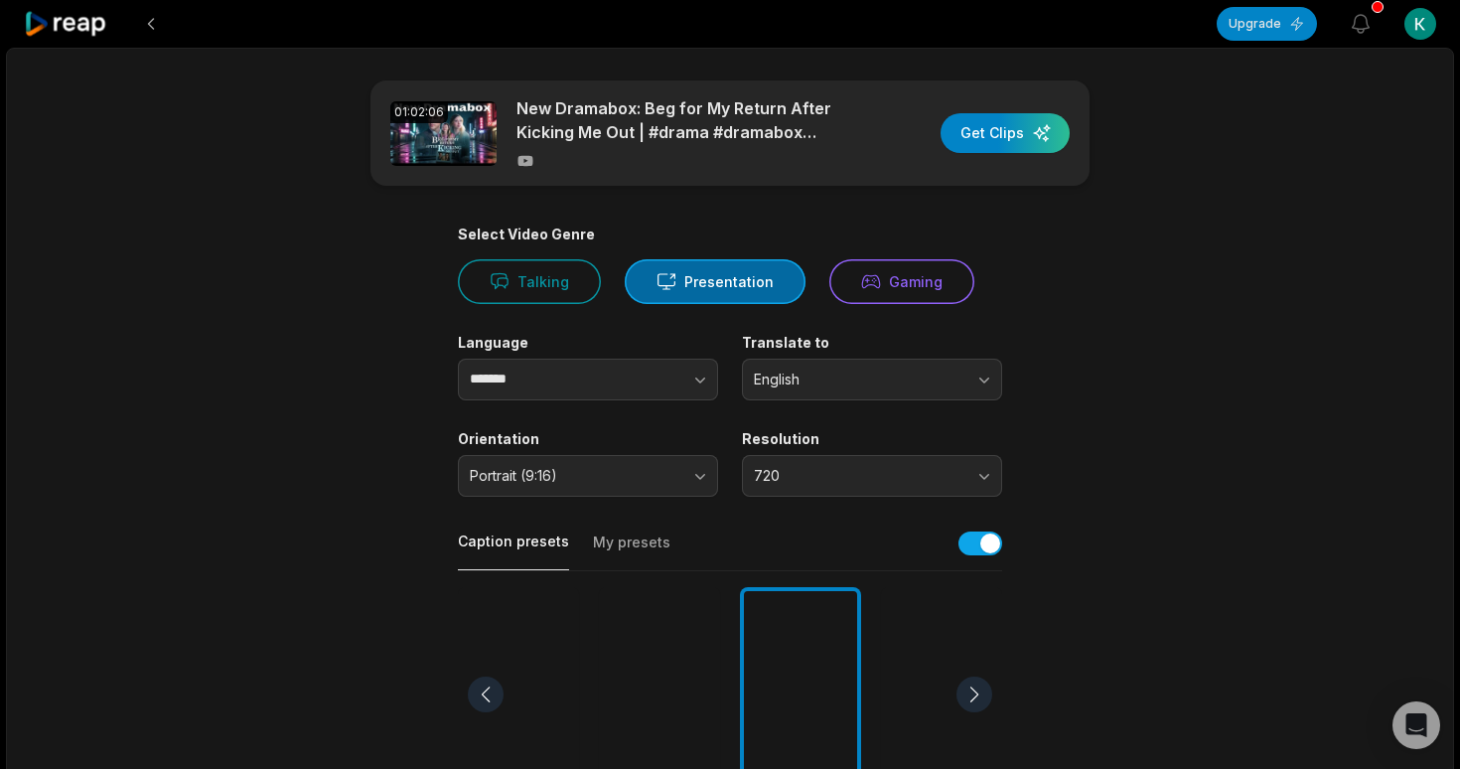
scroll to position [0, 0]
click at [526, 288] on button "Talking" at bounding box center [529, 281] width 143 height 45
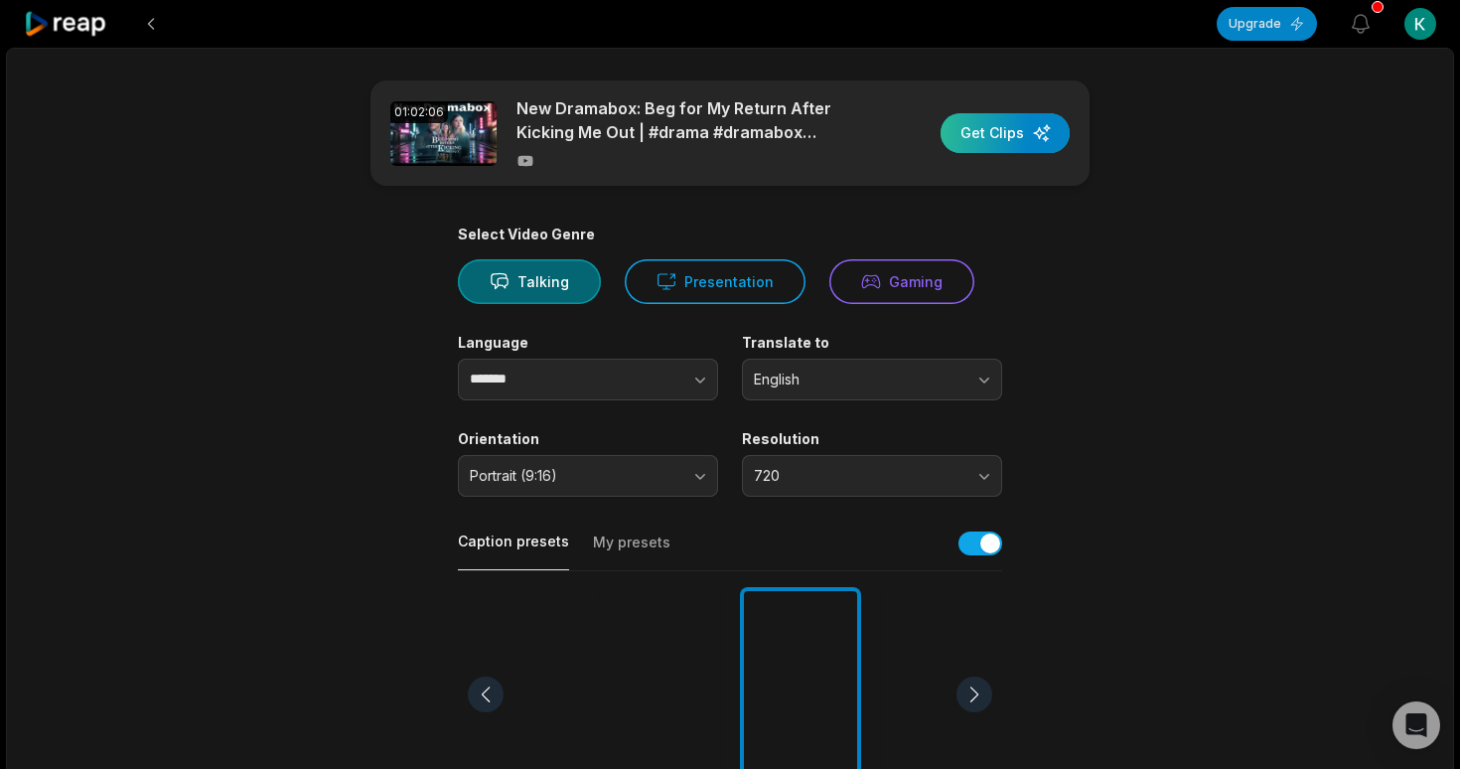
click at [977, 119] on div "button" at bounding box center [1004, 133] width 129 height 40
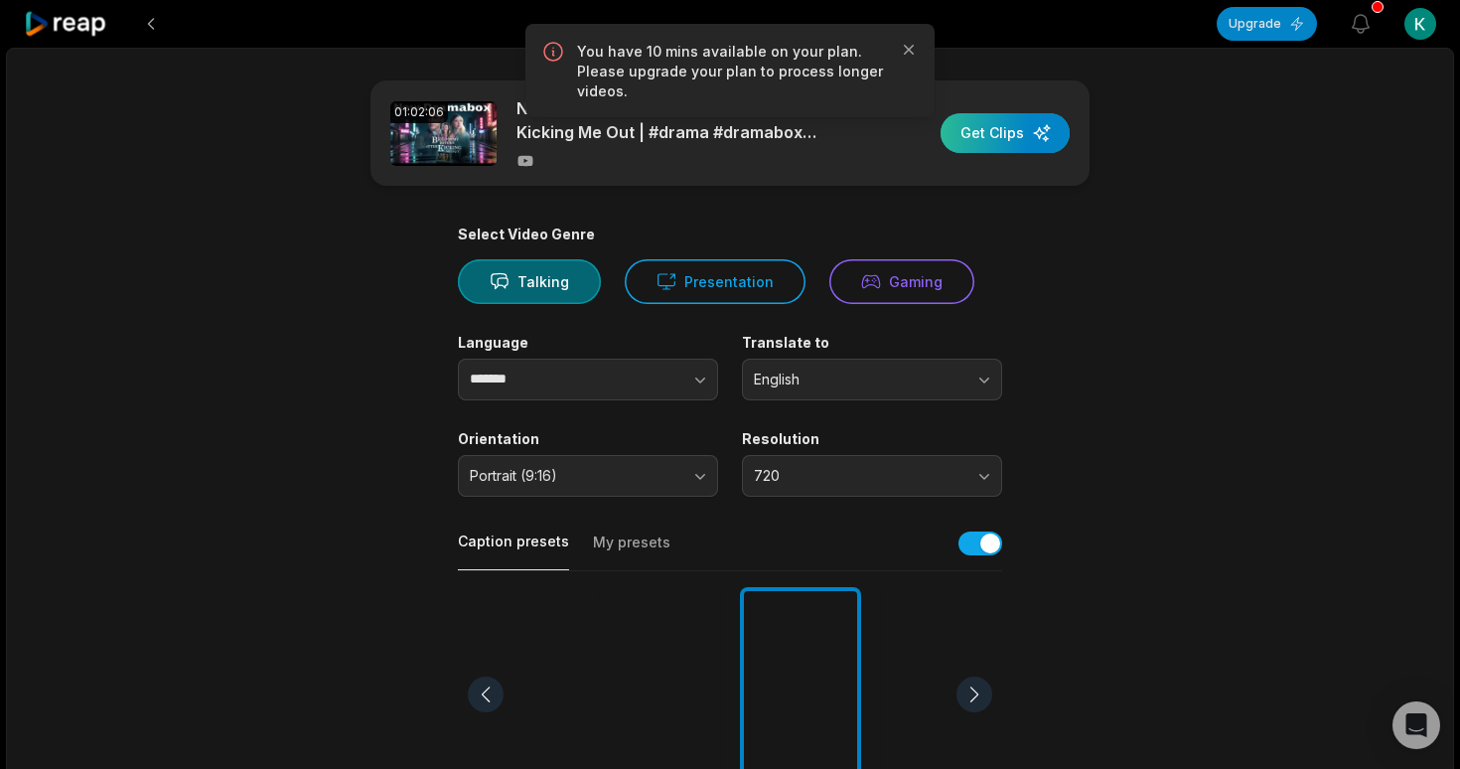
click at [979, 138] on div "button" at bounding box center [1004, 133] width 129 height 40
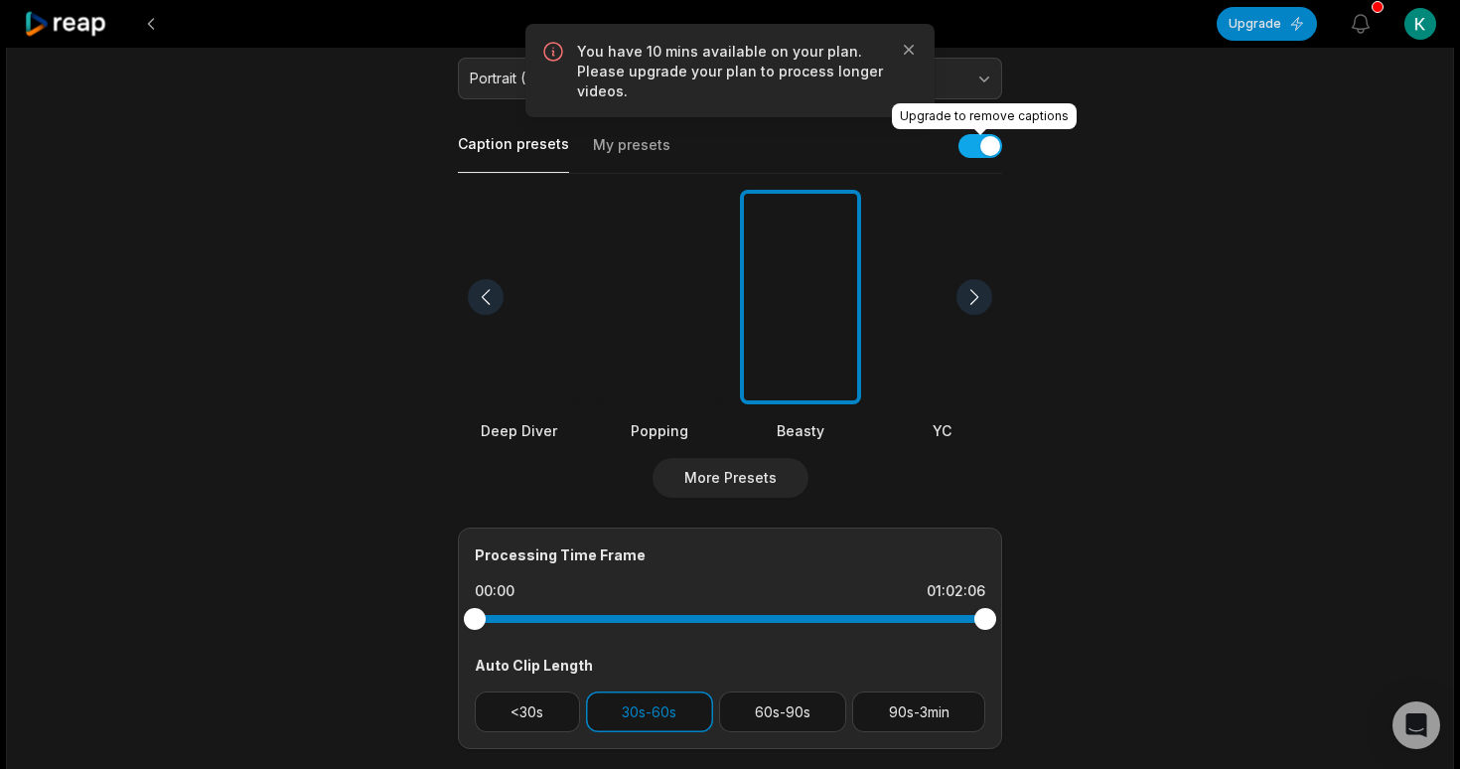
scroll to position [437, 0]
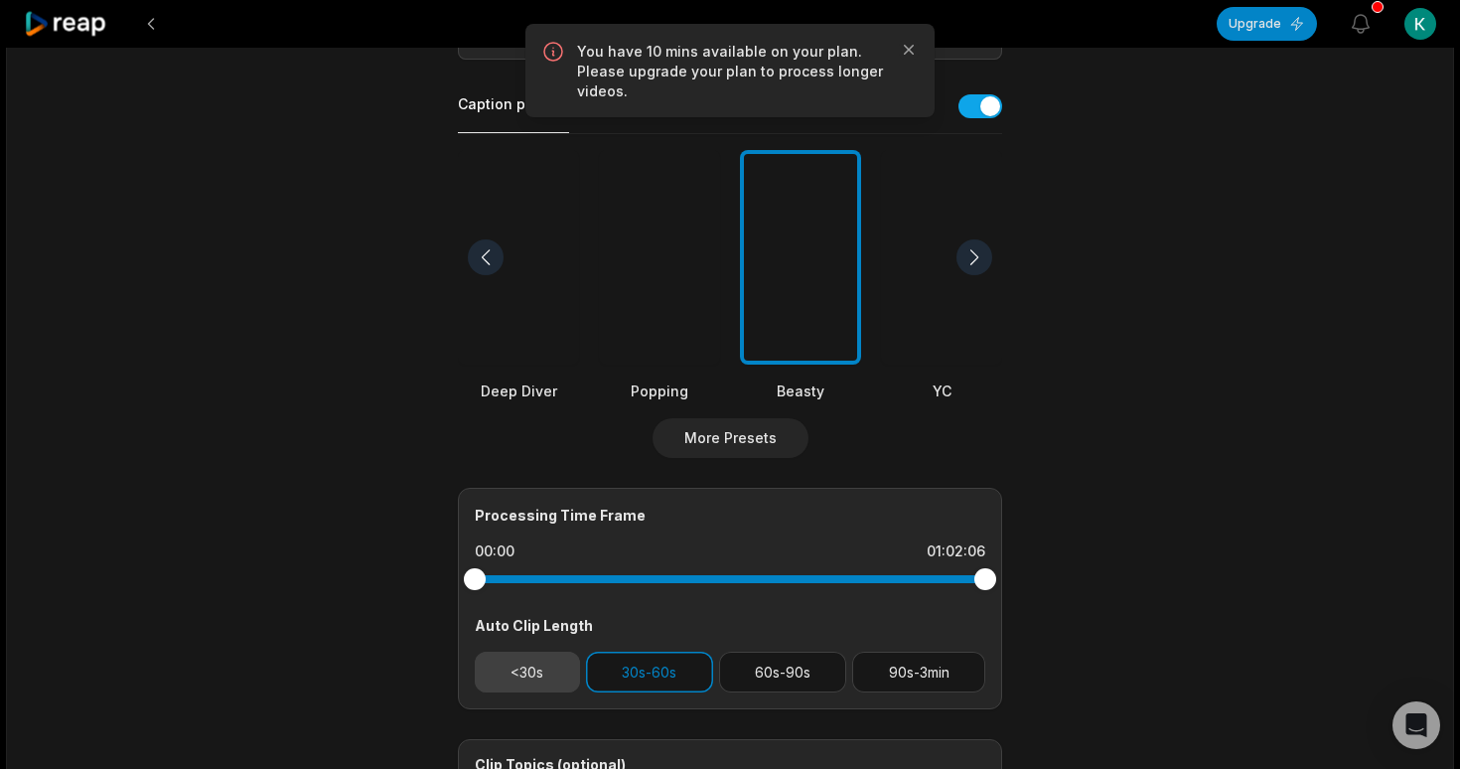
click at [530, 672] on button "<30s" at bounding box center [527, 671] width 105 height 41
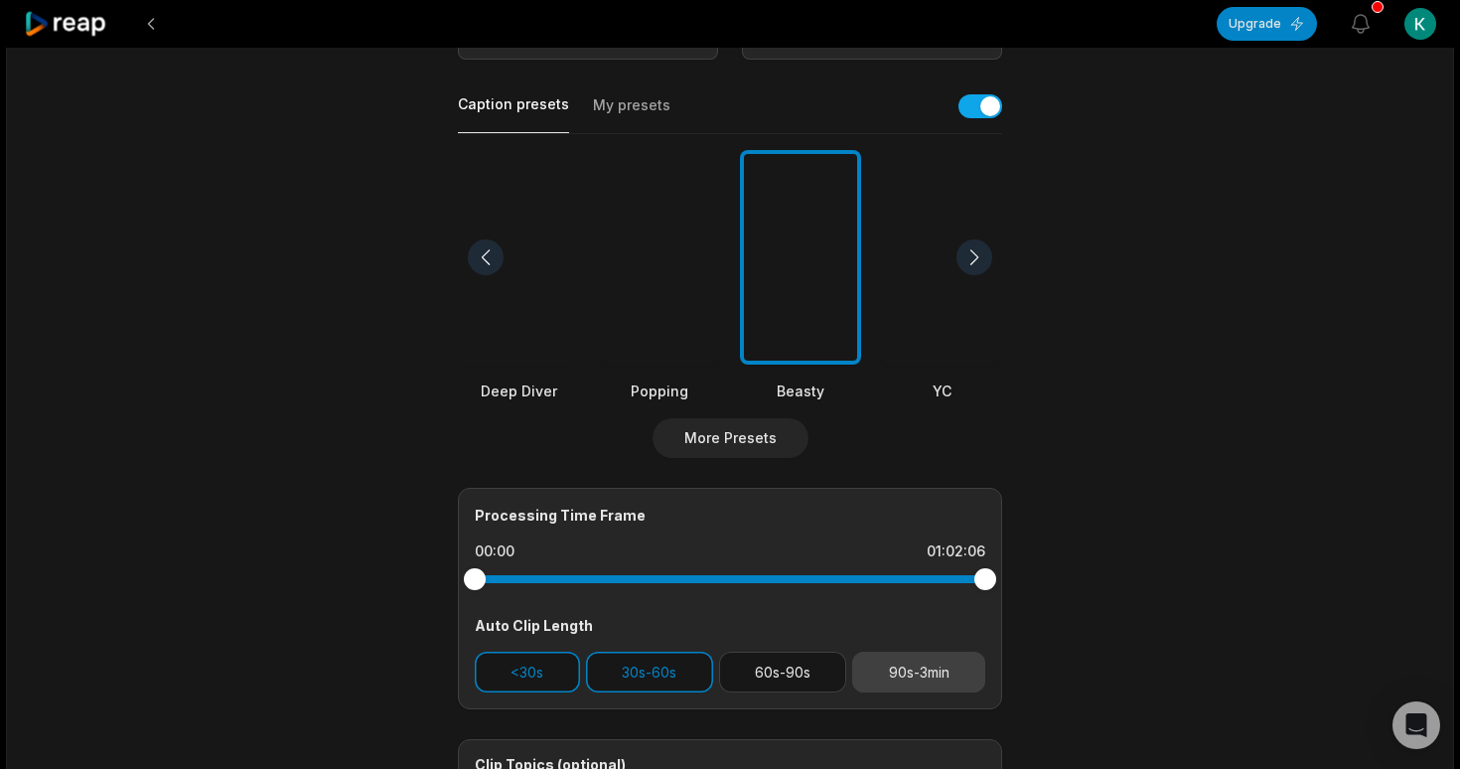
click at [901, 666] on button "90s-3min" at bounding box center [918, 671] width 133 height 41
click at [650, 679] on button "30s-60s" at bounding box center [649, 671] width 127 height 41
click at [575, 672] on button "<30s" at bounding box center [527, 671] width 105 height 41
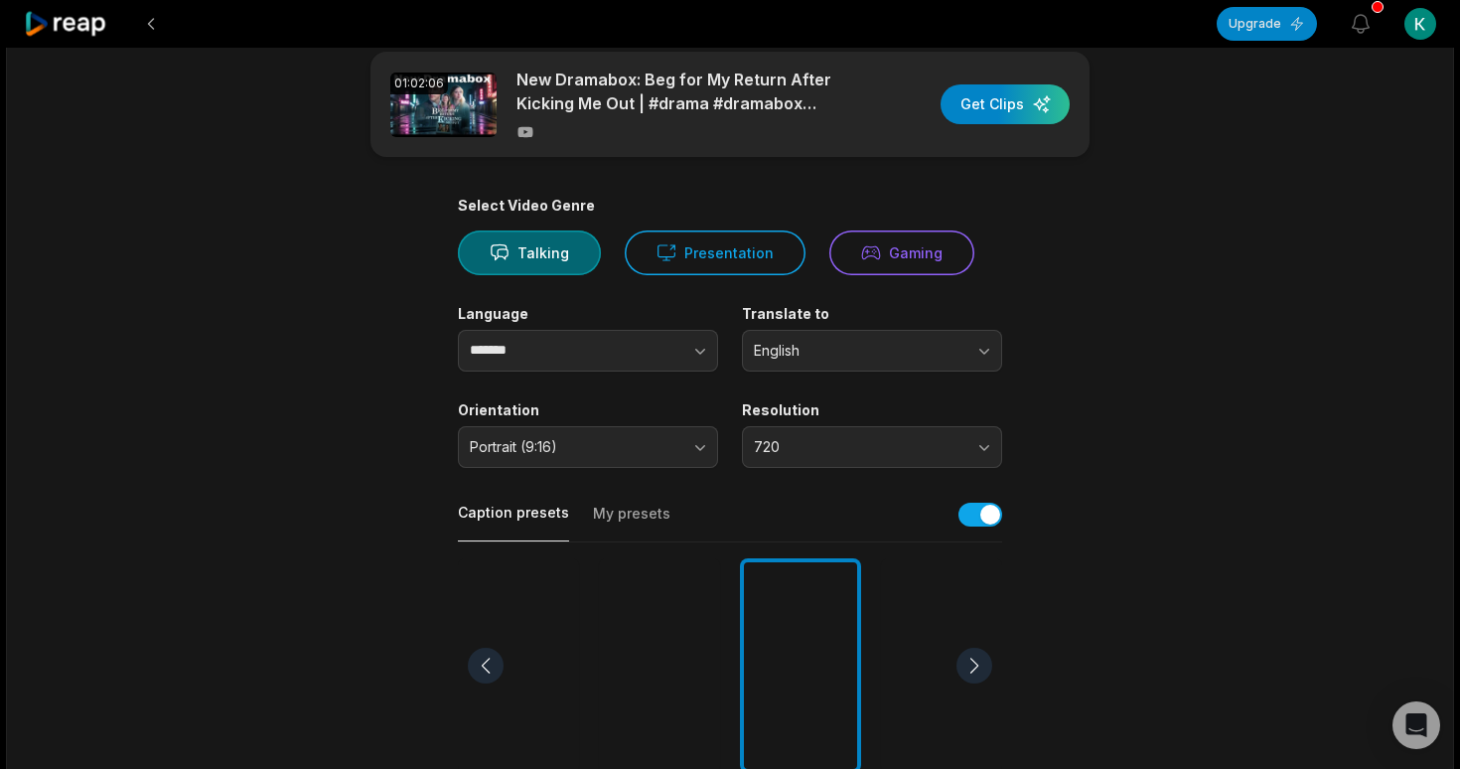
scroll to position [0, 0]
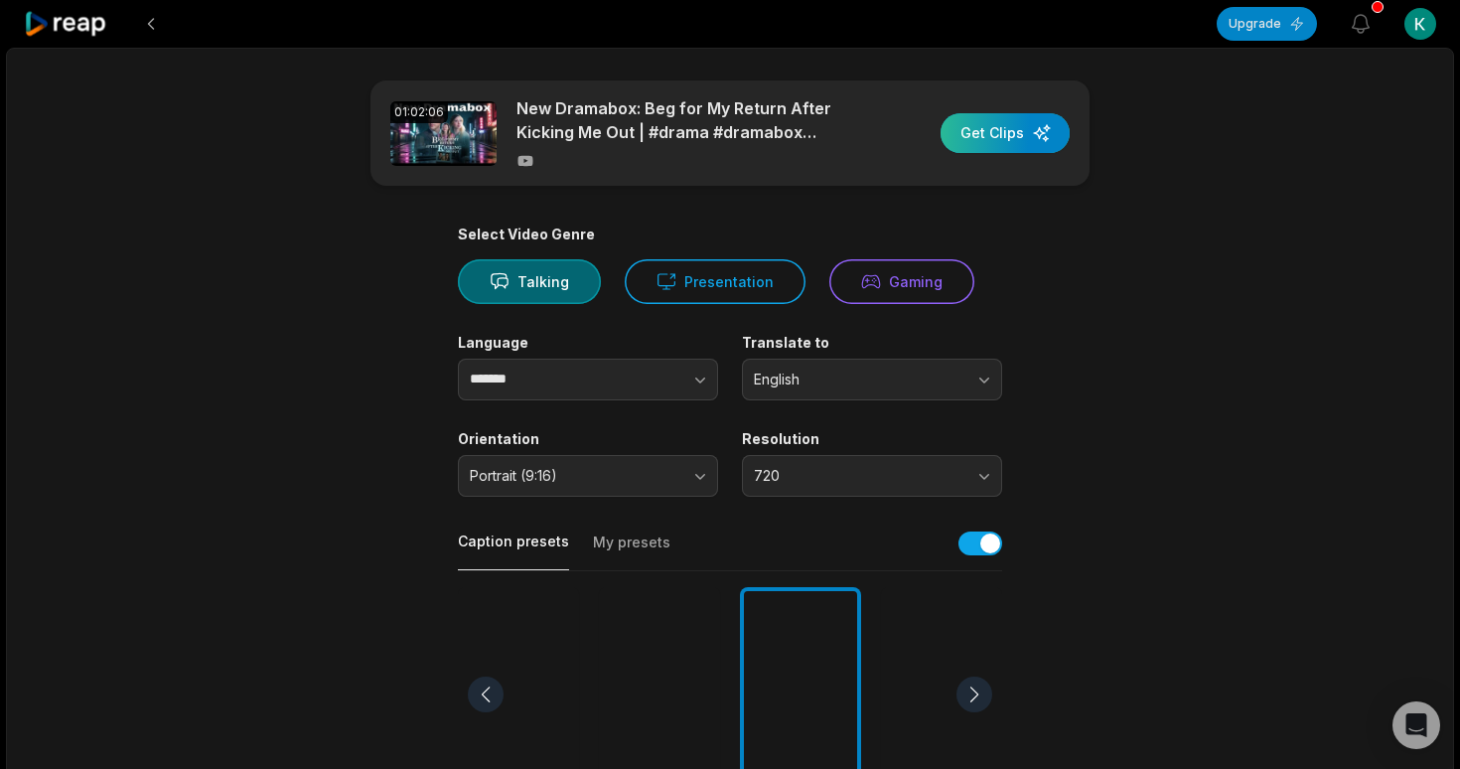
click at [1034, 142] on div "button" at bounding box center [1004, 133] width 129 height 40
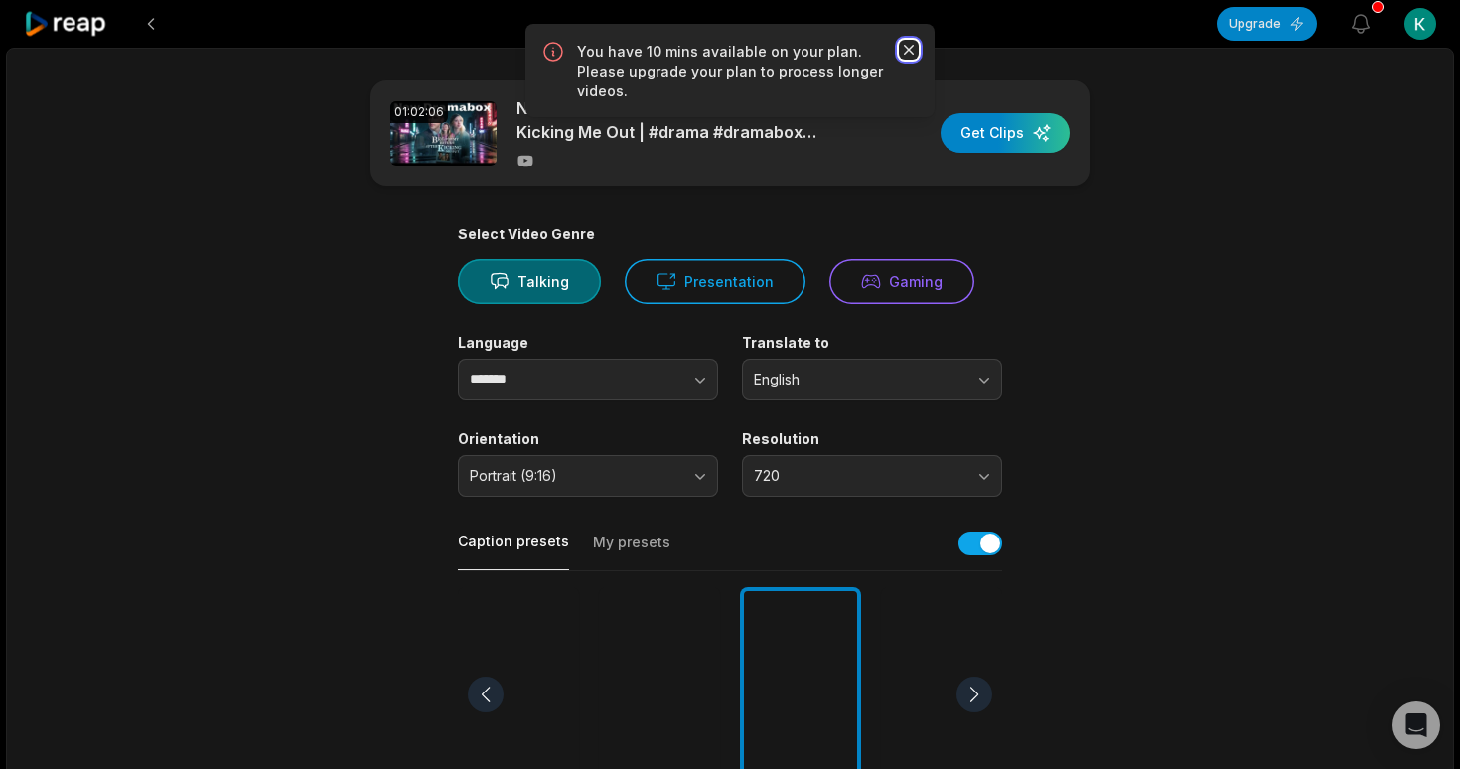
click at [909, 51] on icon "button" at bounding box center [909, 50] width 20 height 20
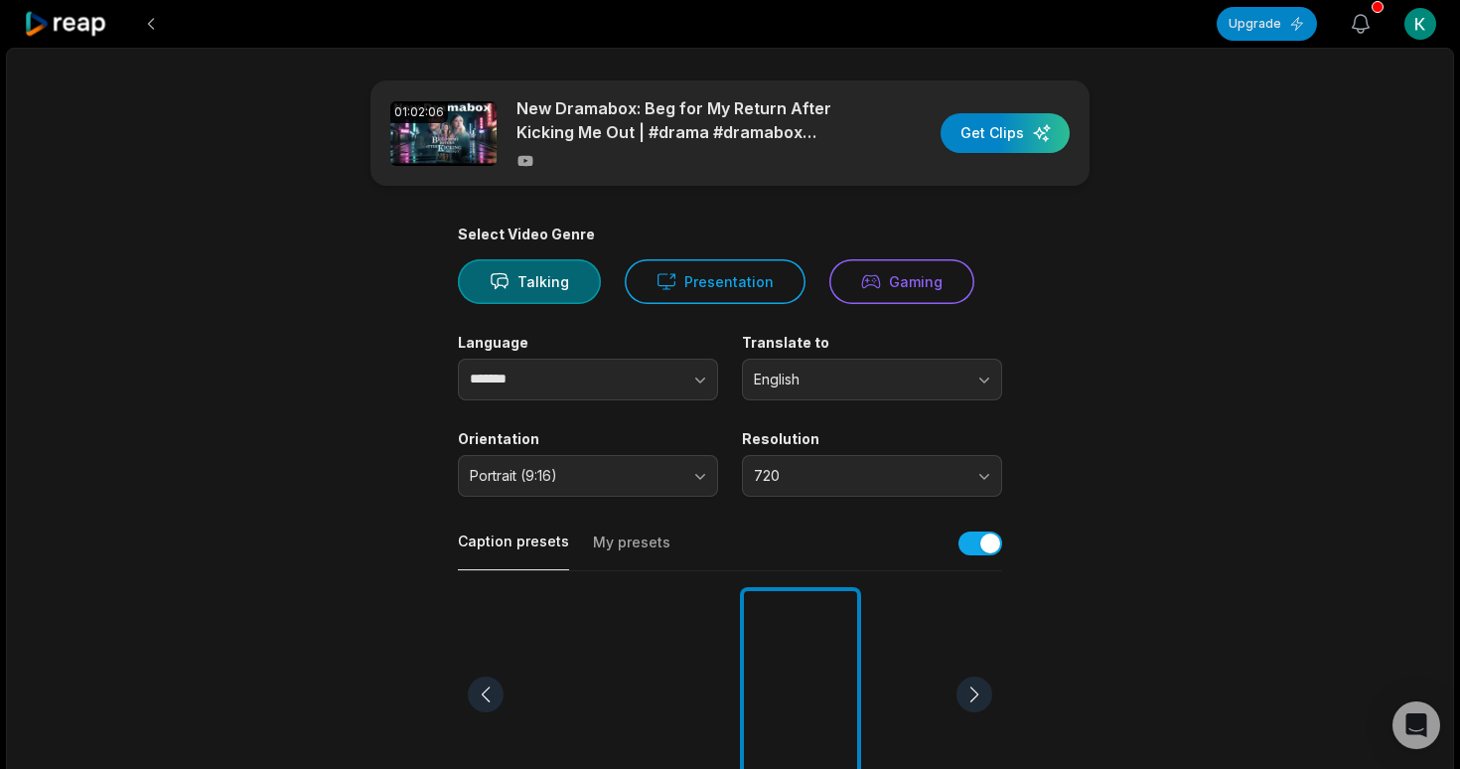
click at [1370, 29] on icon "button" at bounding box center [1361, 24] width 24 height 24
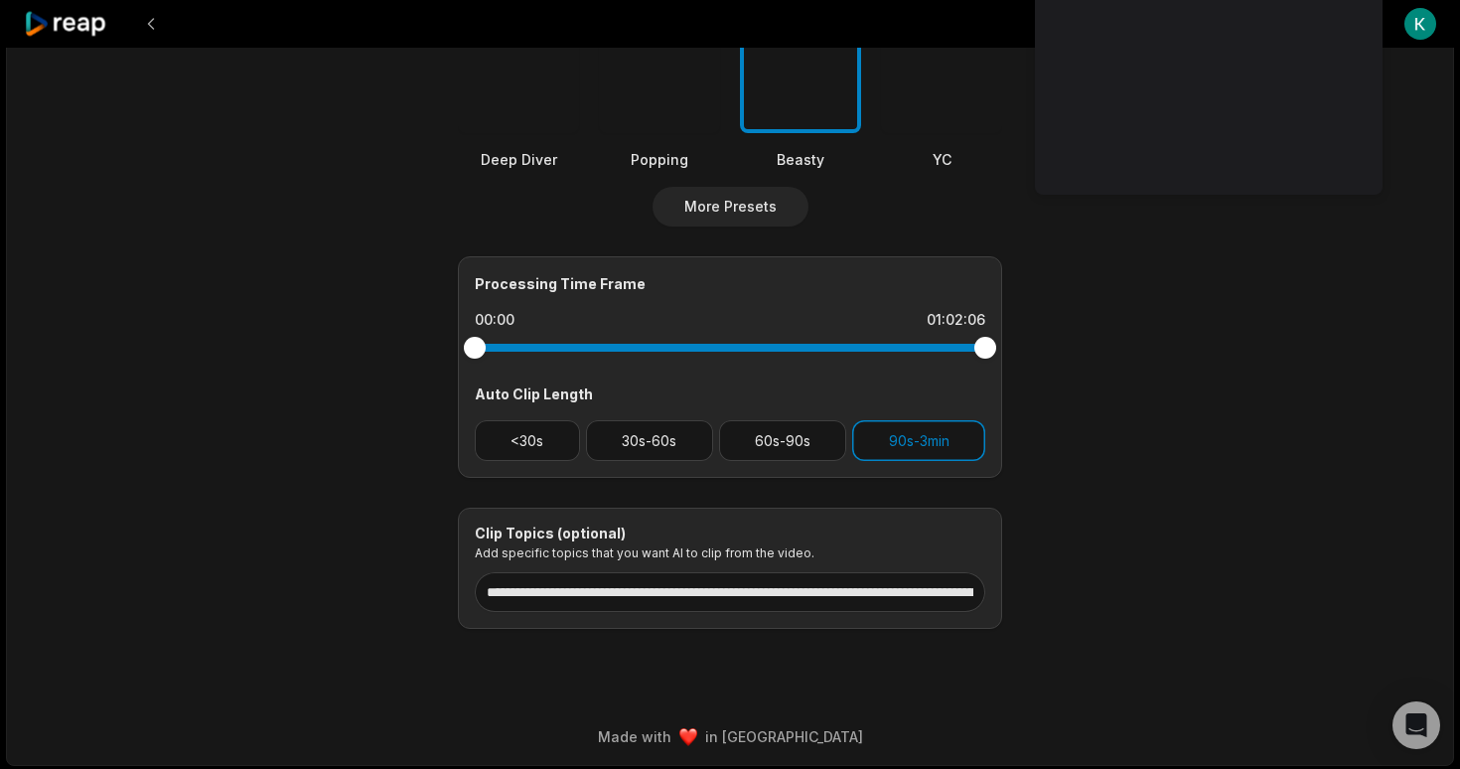
scroll to position [671, 0]
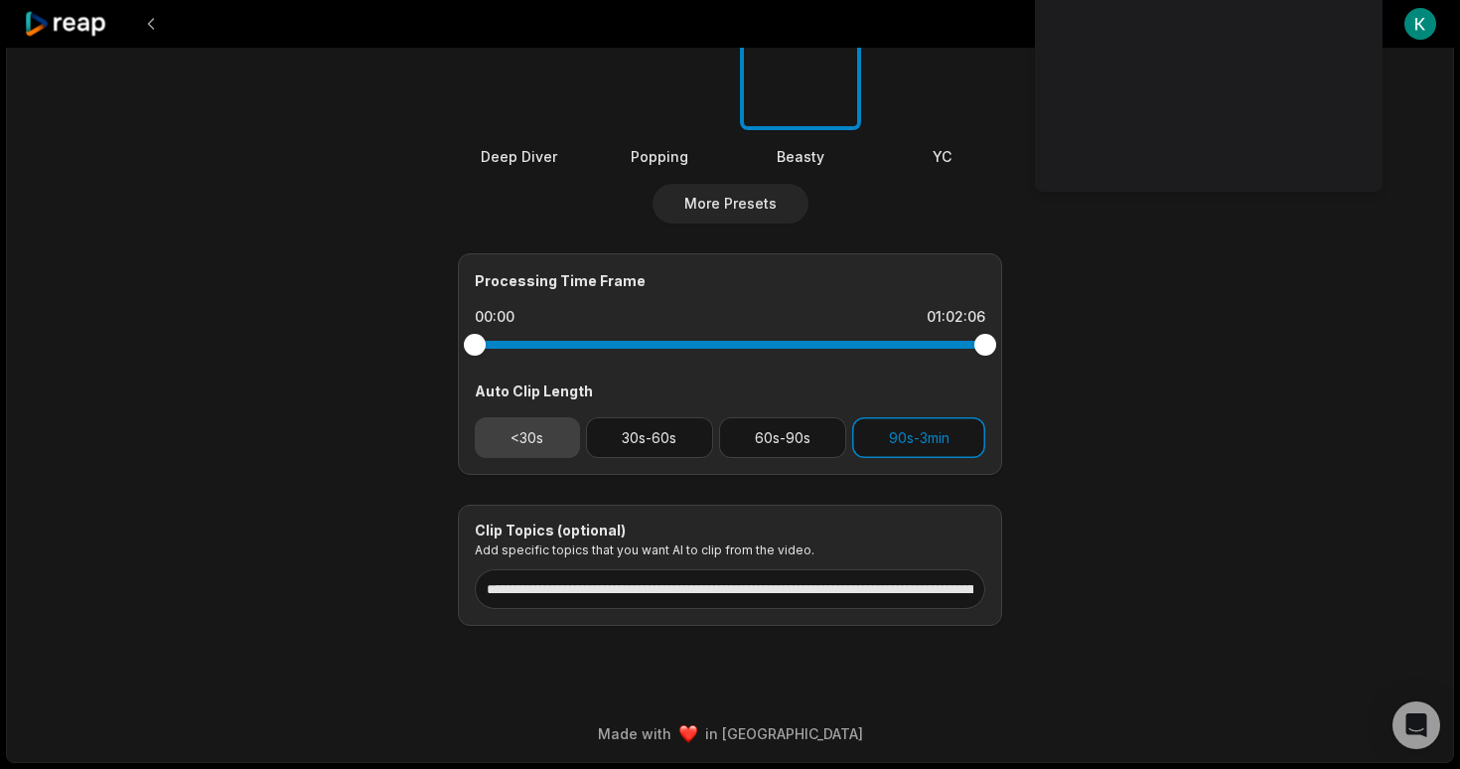
click at [532, 438] on button "<30s" at bounding box center [527, 437] width 105 height 41
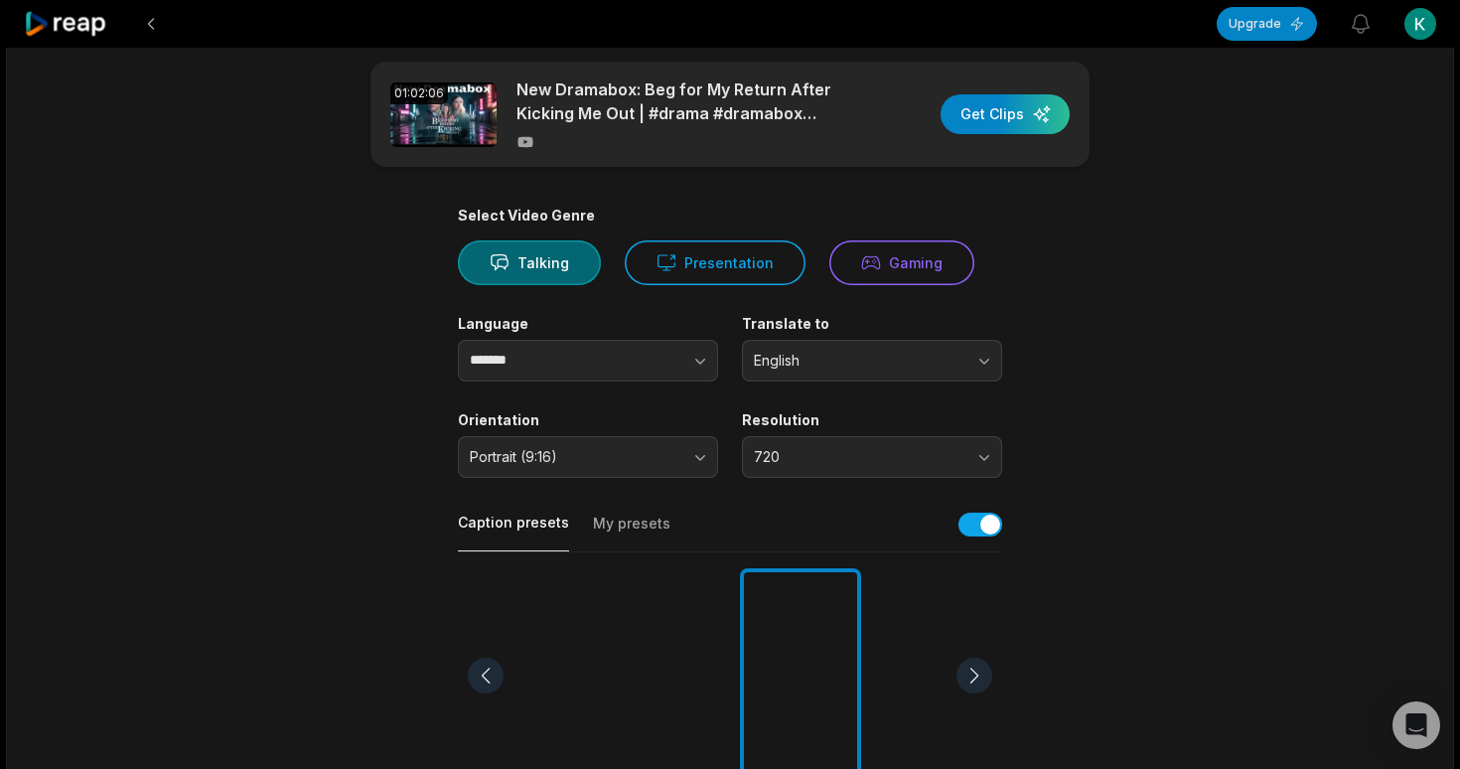
scroll to position [0, 0]
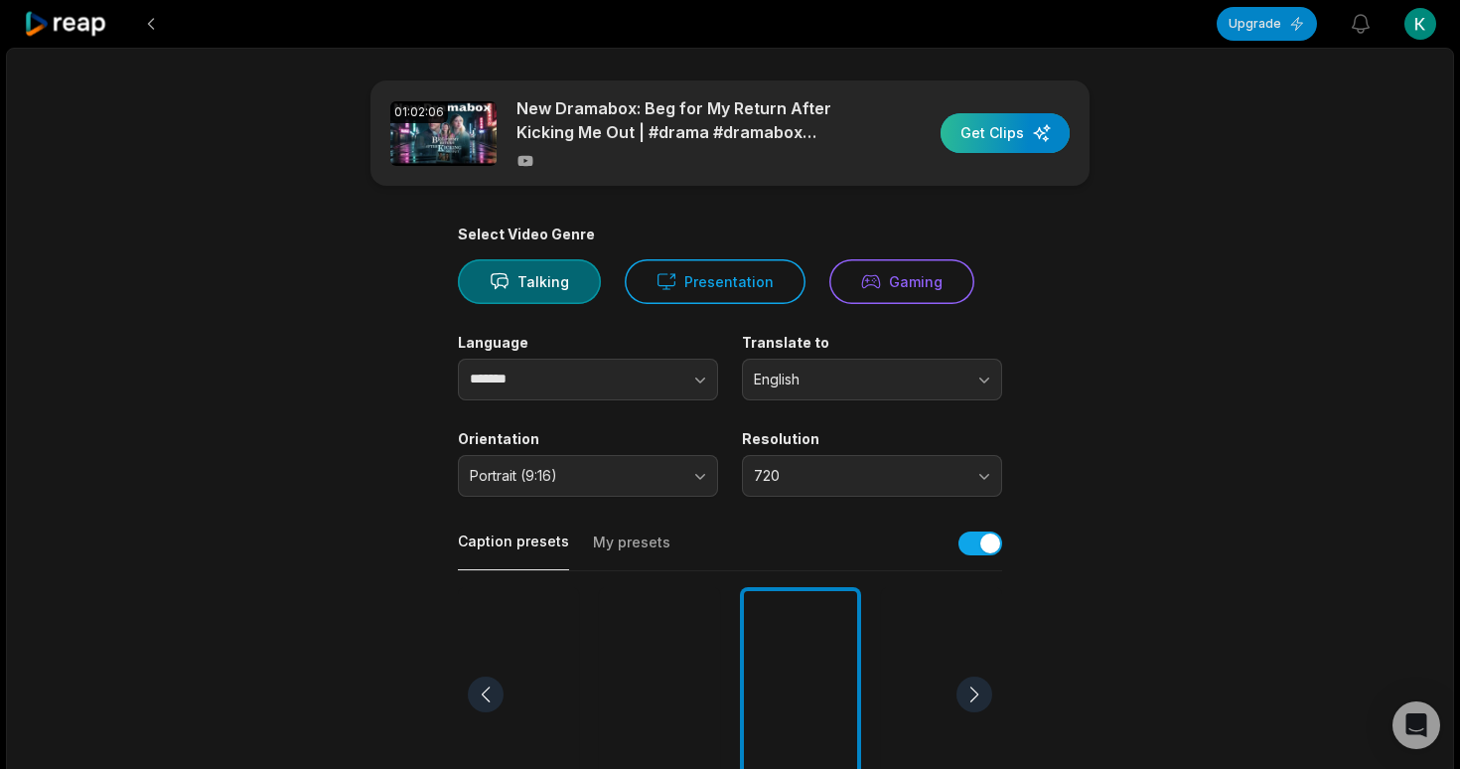
click at [1010, 133] on div "button" at bounding box center [1004, 133] width 129 height 40
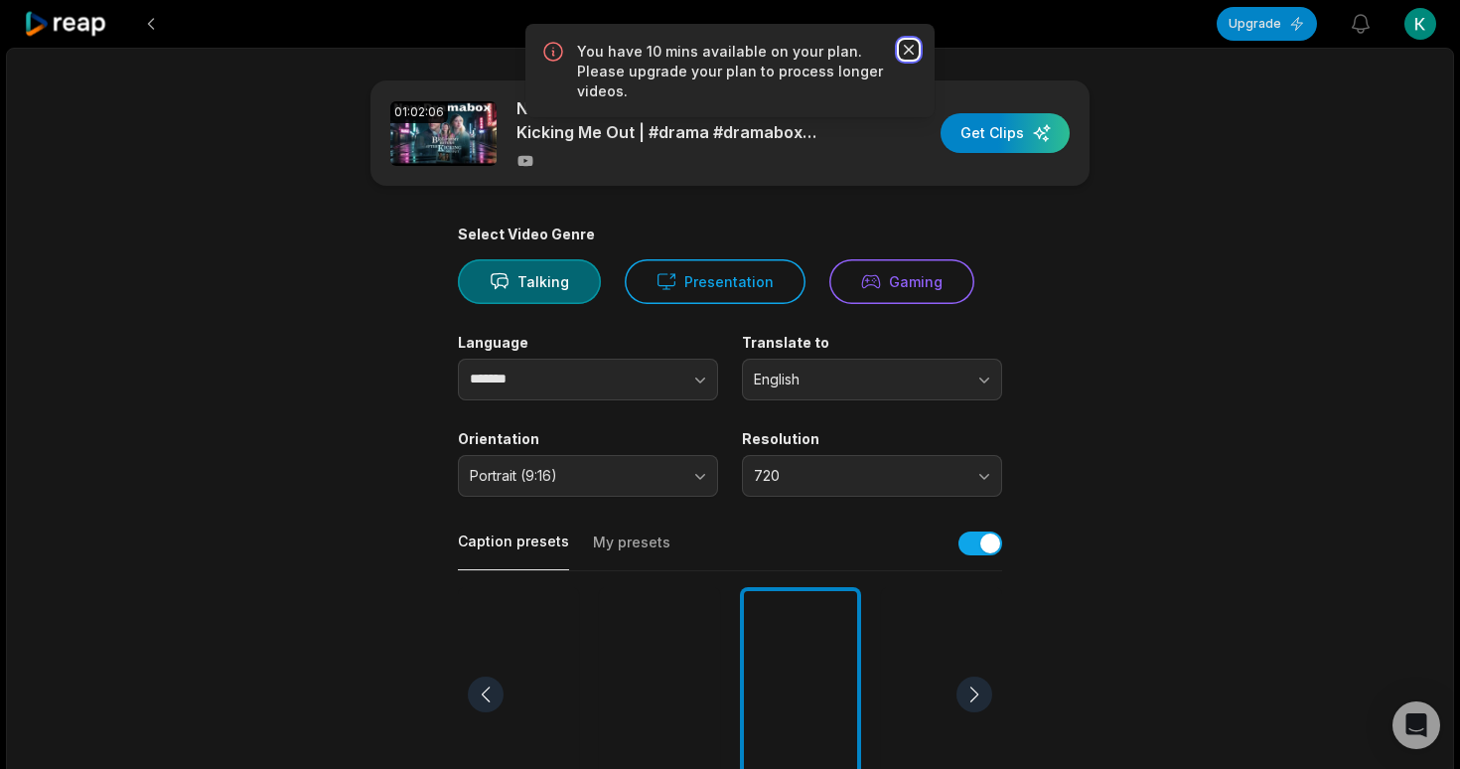
click at [914, 42] on icon "button" at bounding box center [909, 50] width 20 height 20
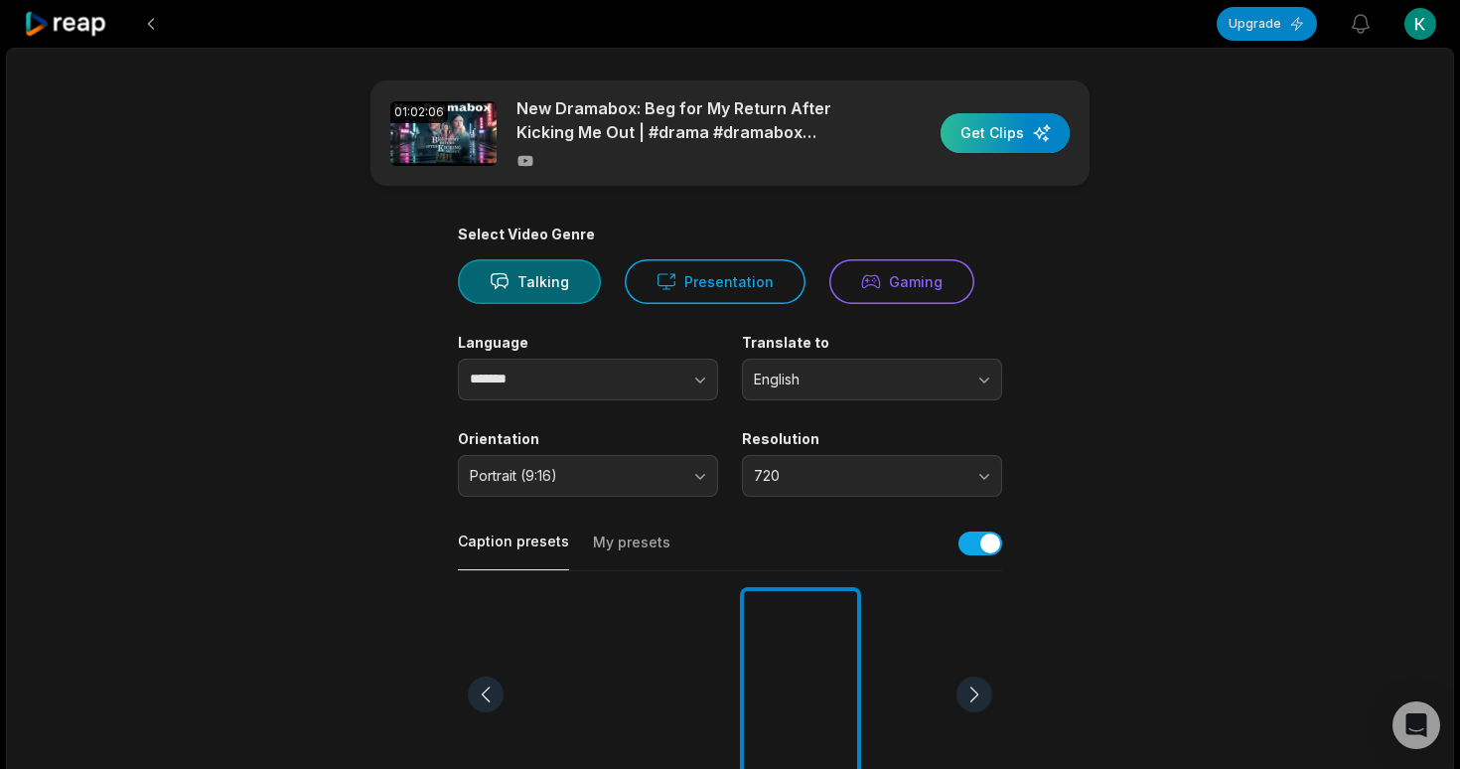
click at [972, 145] on div "button" at bounding box center [1004, 133] width 129 height 40
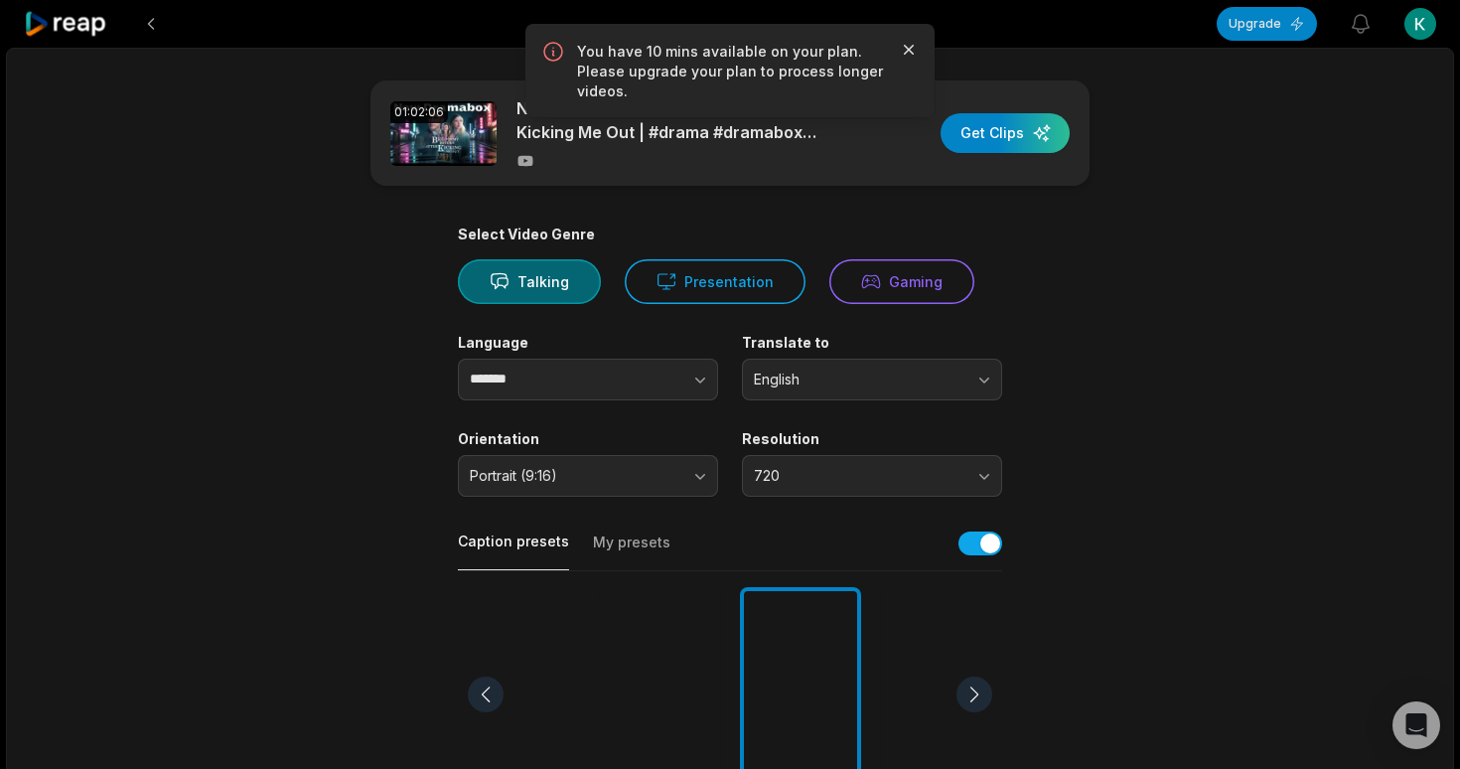
click at [909, 50] on icon "button" at bounding box center [909, 50] width 10 height 10
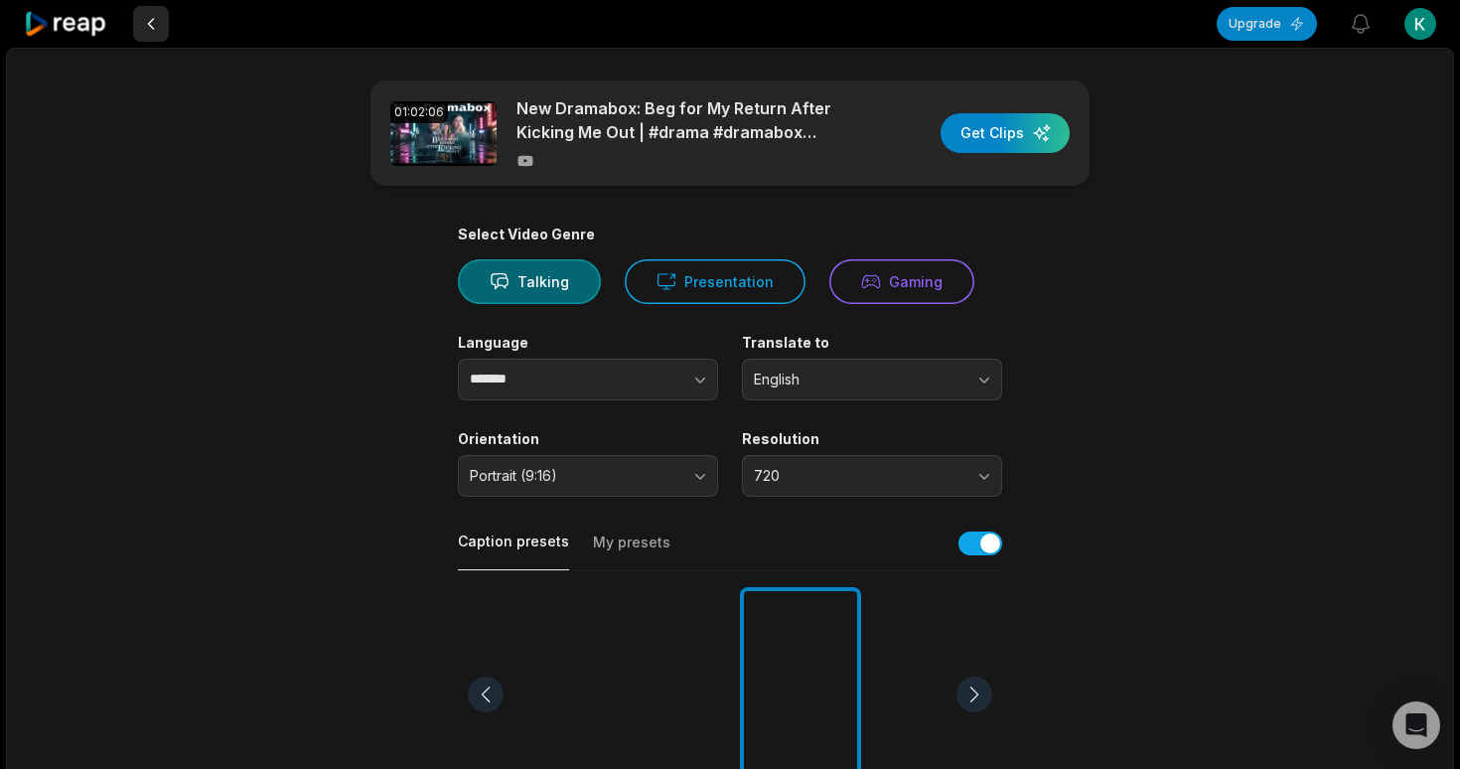
click at [148, 18] on button at bounding box center [151, 24] width 36 height 36
